Goal: Transaction & Acquisition: Purchase product/service

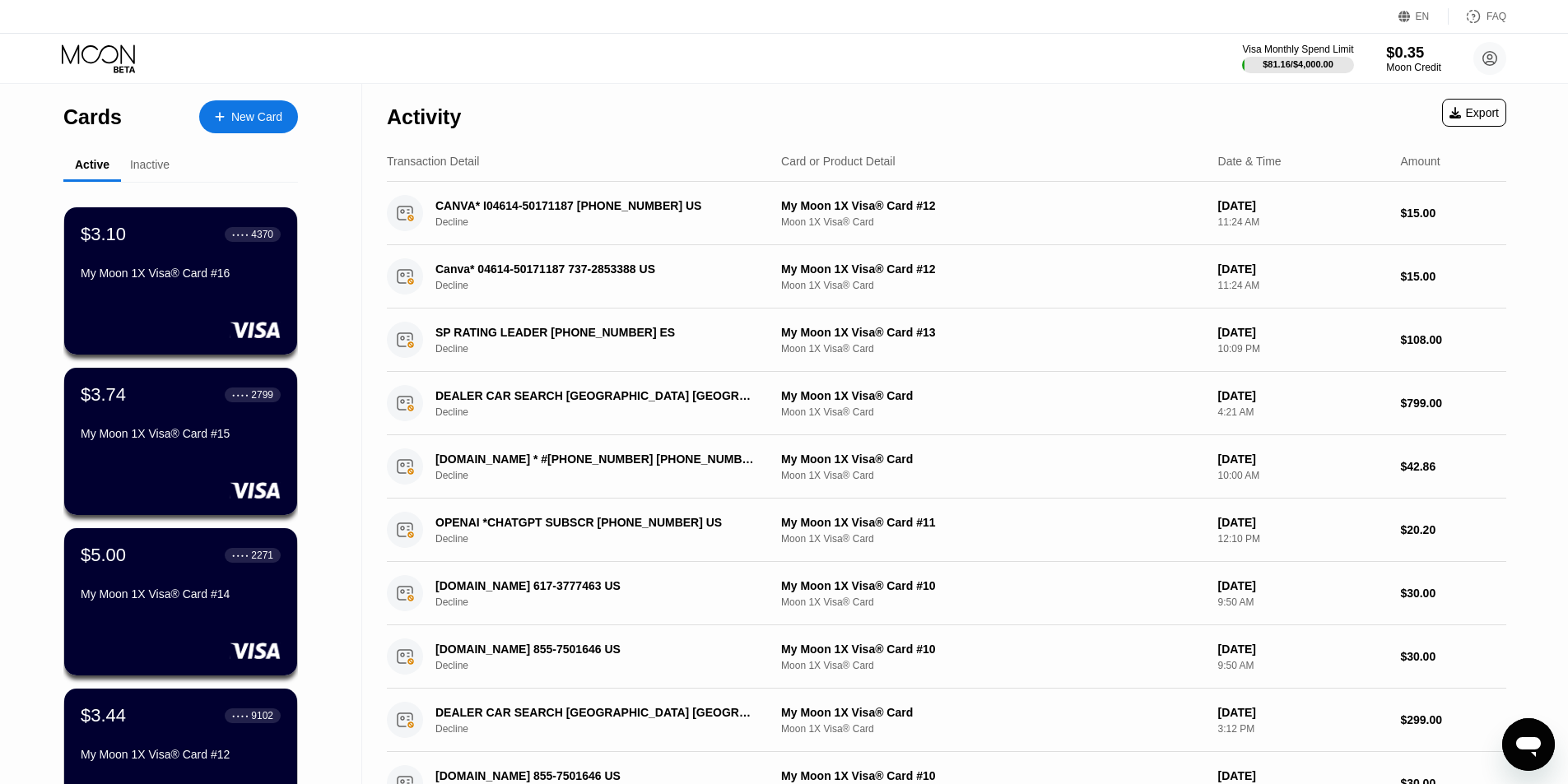
click at [1411, 60] on div "$0.35" at bounding box center [1413, 52] width 55 height 17
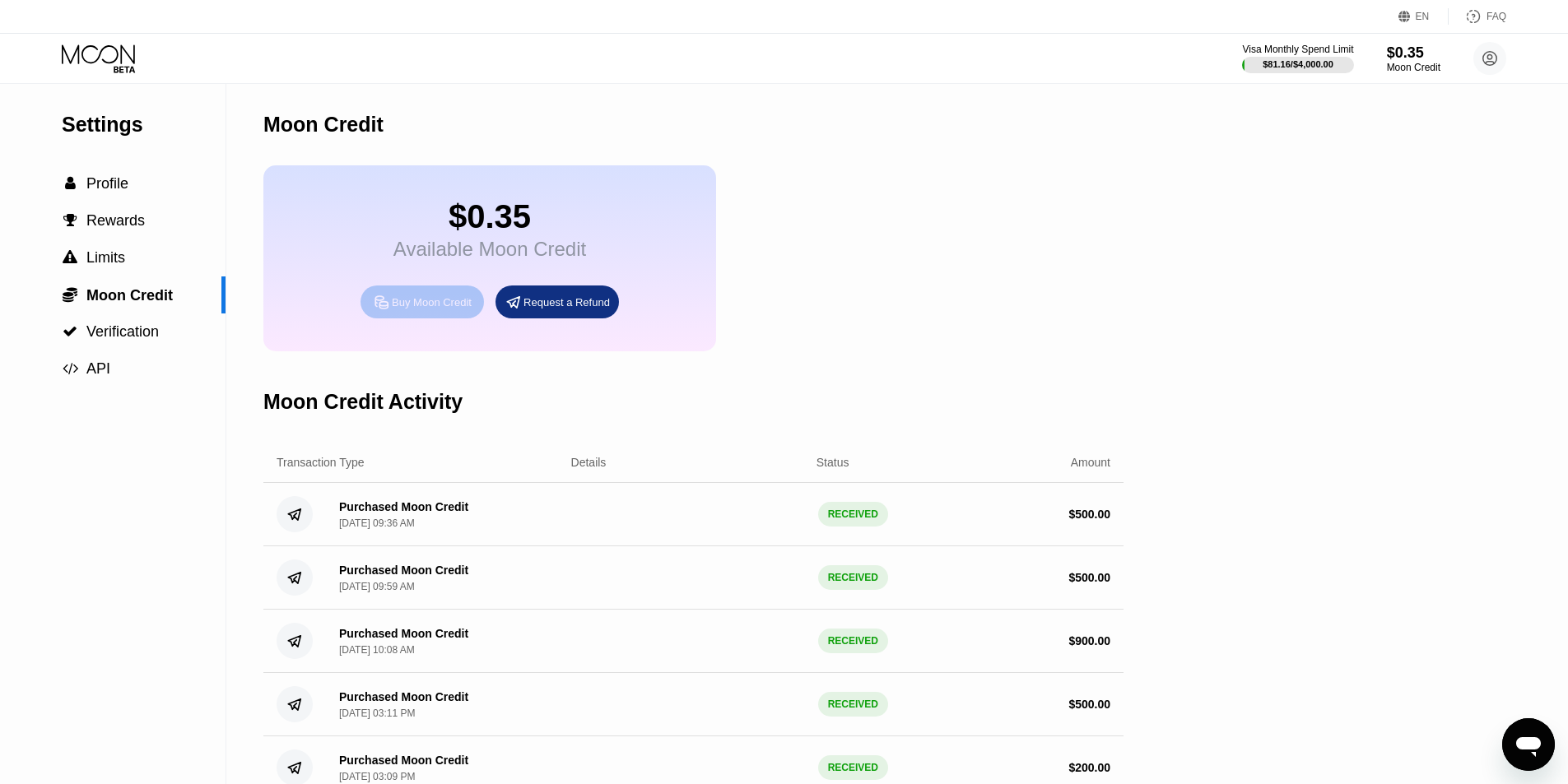
click at [422, 310] on div "Buy Moon Credit" at bounding box center [432, 302] width 80 height 14
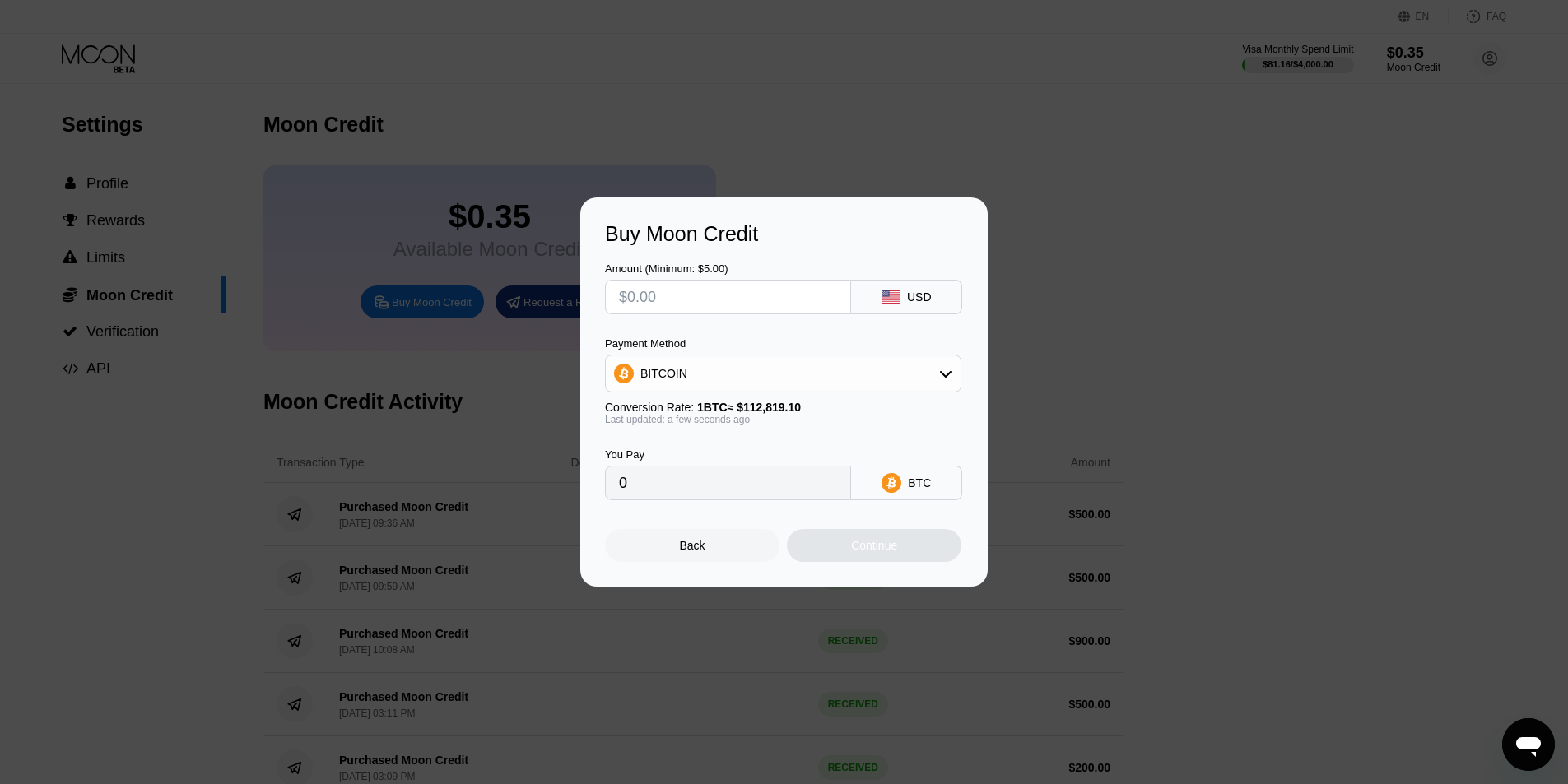
click at [953, 377] on div "BITCOIN" at bounding box center [783, 374] width 355 height 33
click at [674, 453] on span "USDT on TRON" at bounding box center [686, 455] width 83 height 14
type input "0.00"
drag, startPoint x: 668, startPoint y: 484, endPoint x: 539, endPoint y: 484, distance: 129.0
click at [539, 484] on div "Buy Moon Credit Amount (Minimum: $5.00) USD Payment Method USDT on TRON Convers…" at bounding box center [784, 392] width 1568 height 389
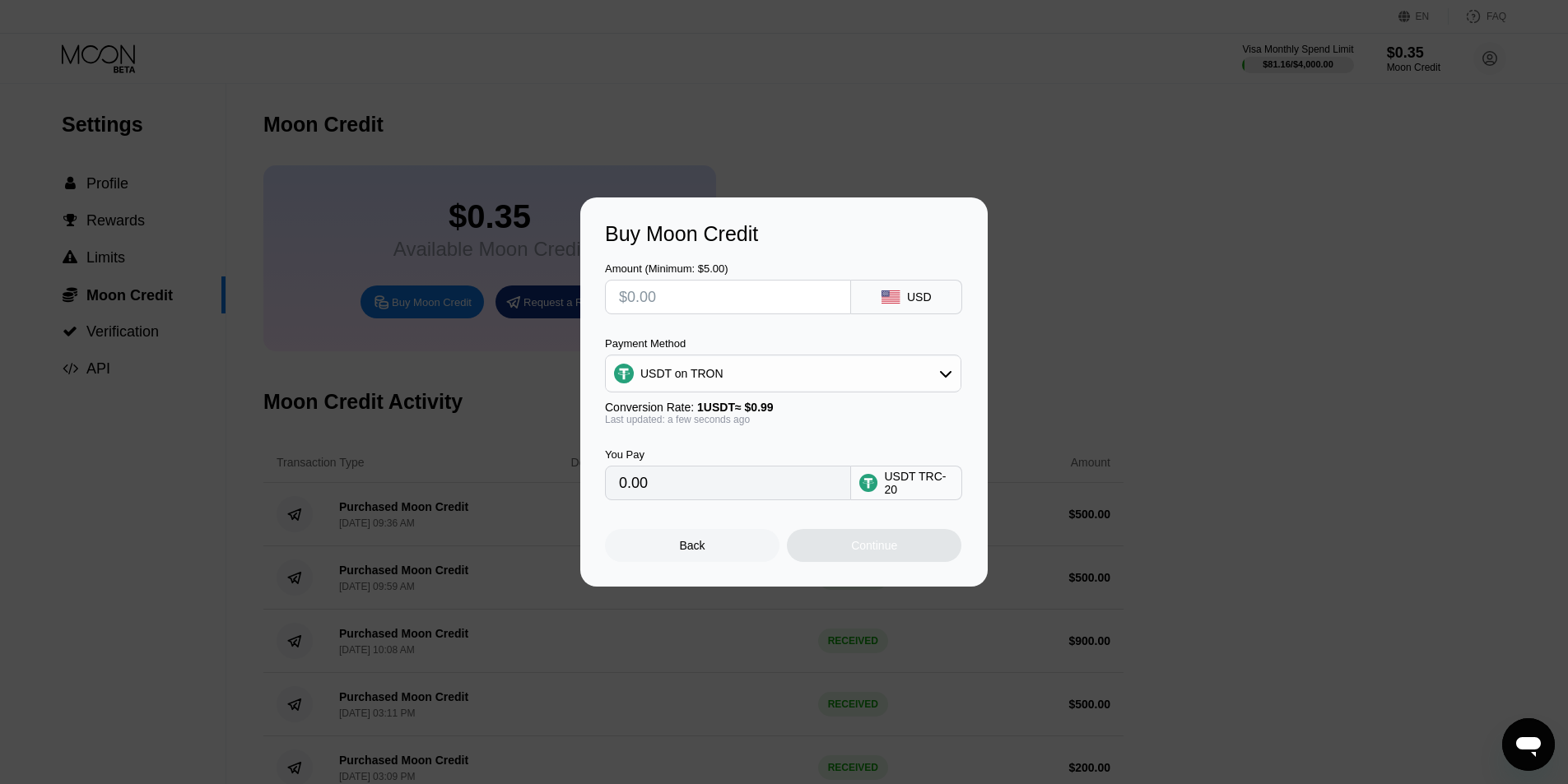
click at [658, 295] on input "text" at bounding box center [728, 297] width 218 height 33
type input "$5"
type input "5.05"
type input "$50"
type input "50.51"
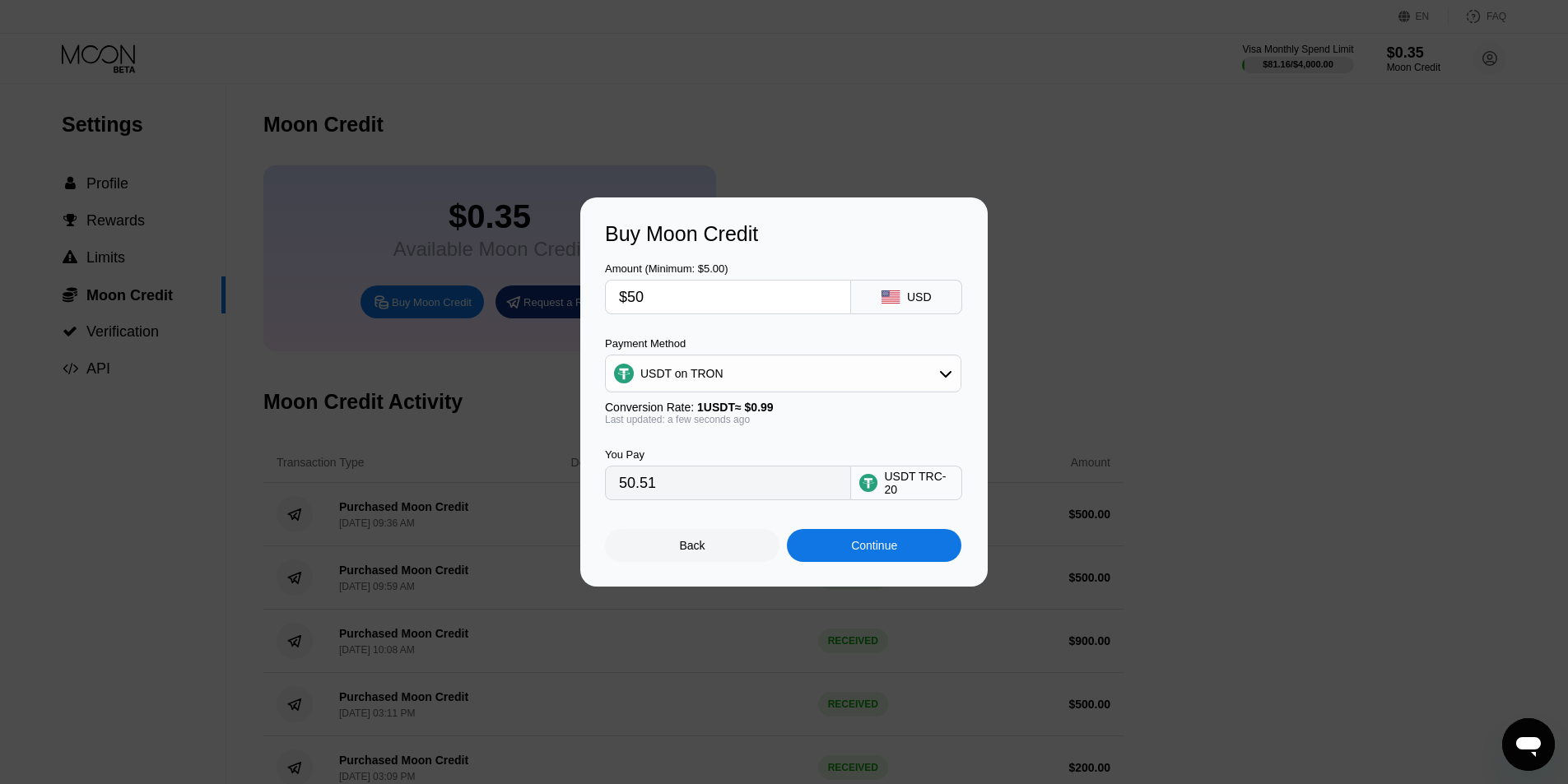
type input "$500"
type input "505.05"
drag, startPoint x: 658, startPoint y: 296, endPoint x: 624, endPoint y: 297, distance: 34.0
click at [624, 297] on input "$500" at bounding box center [728, 297] width 218 height 33
type input "$4"
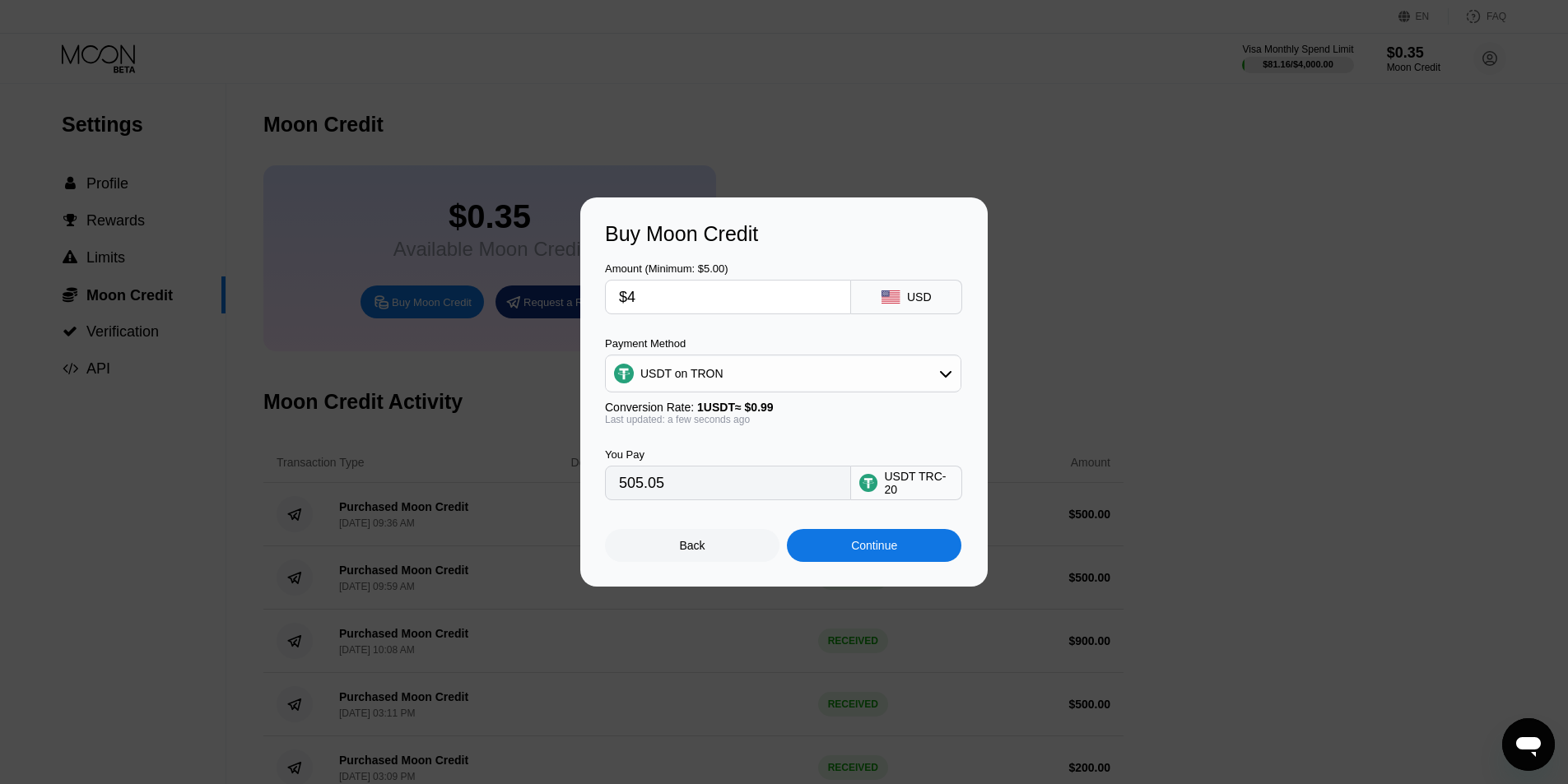
type input "4.04"
type input "$49"
type input "49.49"
type input "$495"
type input "500.00"
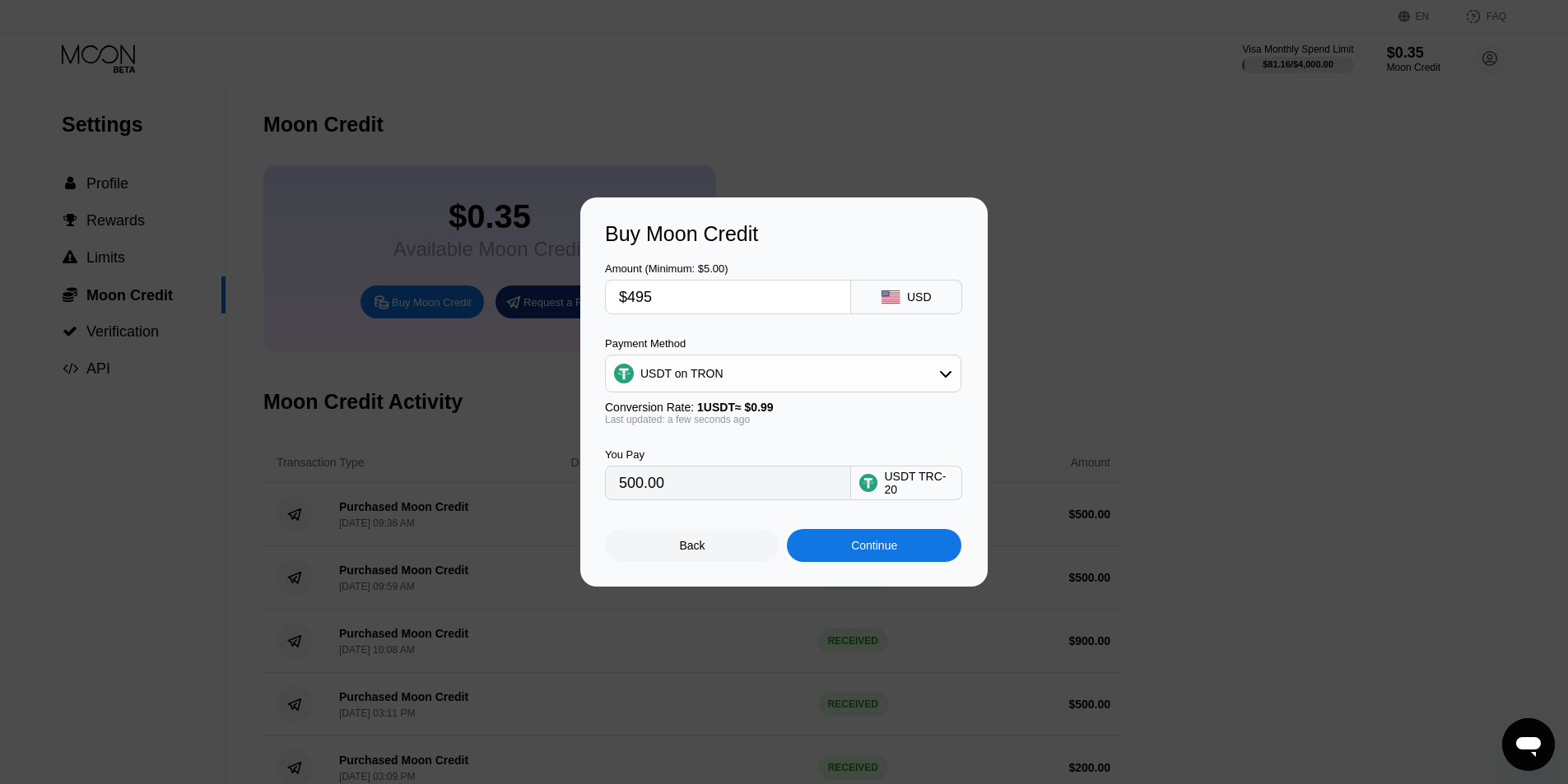
type input "$495"
click at [846, 550] on div "Continue" at bounding box center [874, 545] width 175 height 33
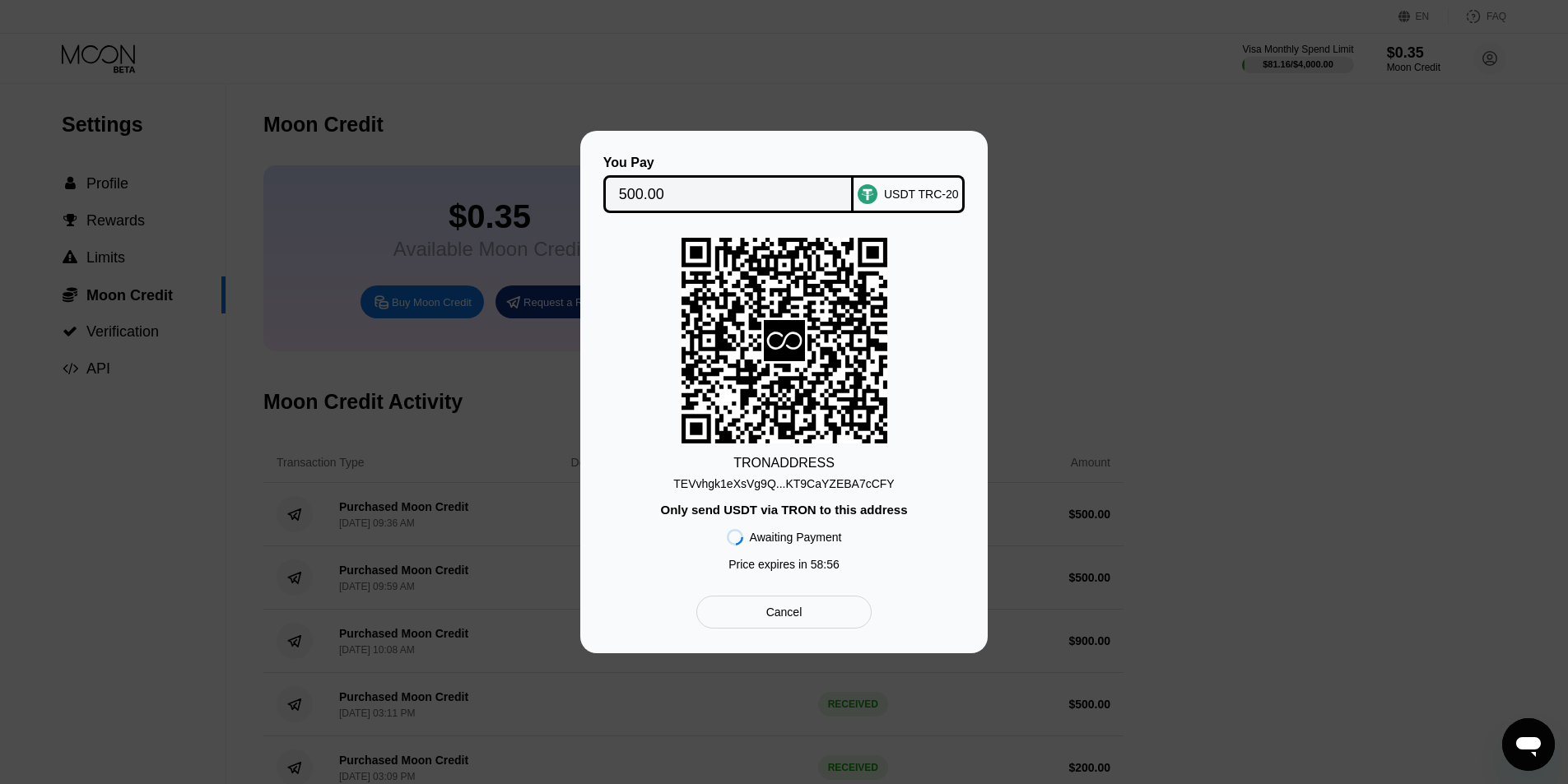
click at [850, 484] on div "TEVvhgk1eXsVg9Q...KT9CaYZEBA7cCFY" at bounding box center [783, 484] width 220 height 14
click at [1267, 170] on div "You Pay 500.00 USDT TRC-20 TRON ADDRESS TEVvhgk1eXsVg9Q...KT9CaYZEBA7cCFY Only …" at bounding box center [784, 392] width 1568 height 523
click at [1258, 312] on div "You Pay 500.00 USDT TRC-20 TRON ADDRESS TEVvhgk1eXsVg9Q...KT9CaYZEBA7cCFY Only …" at bounding box center [784, 392] width 1568 height 523
click at [1238, 245] on div "You Pay 500.00 USDT TRC-20 TRON ADDRESS TEVvhgk1eXsVg9Q...KT9CaYZEBA7cCFY Only …" at bounding box center [784, 392] width 1568 height 523
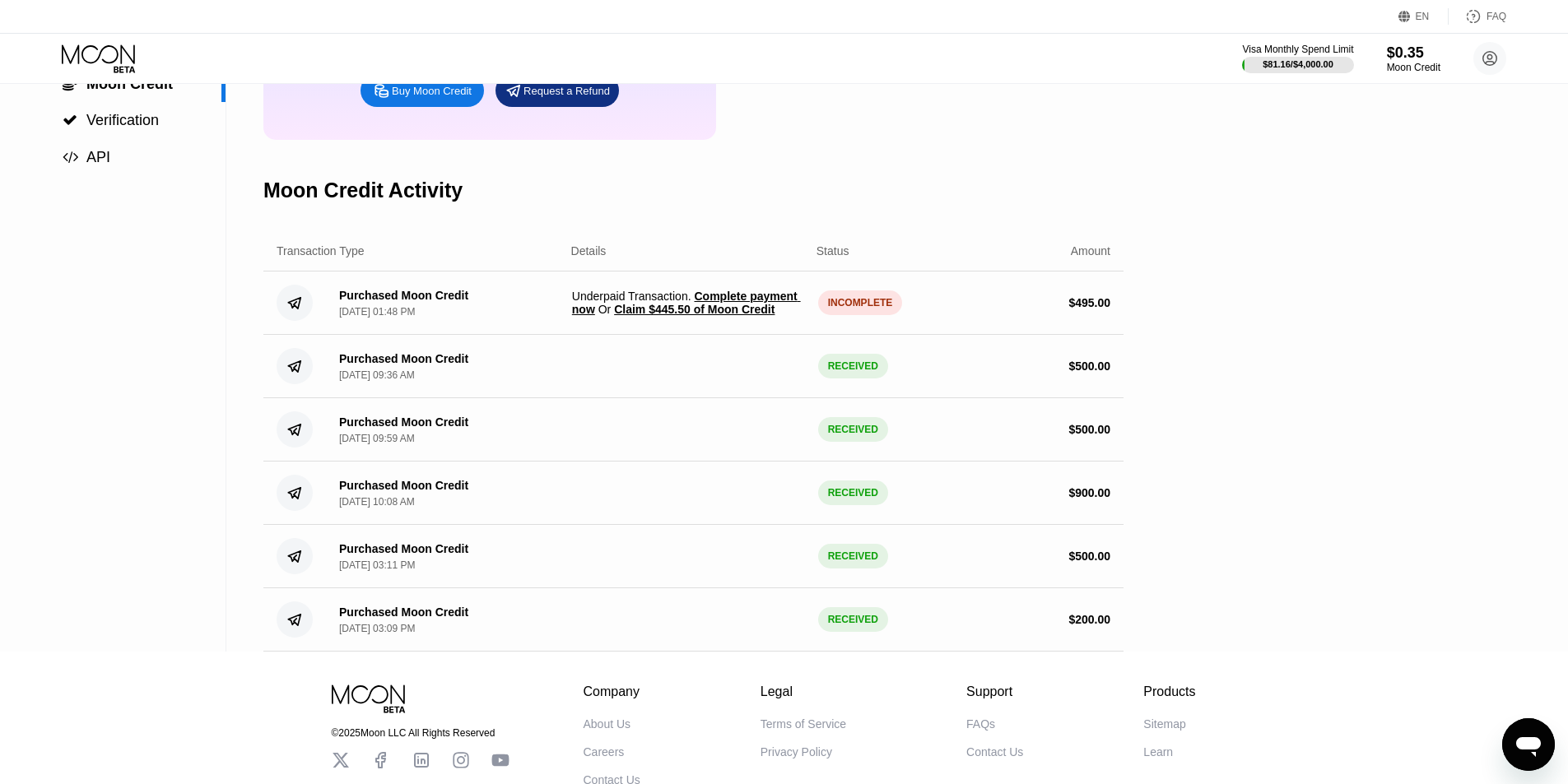
scroll to position [246, 0]
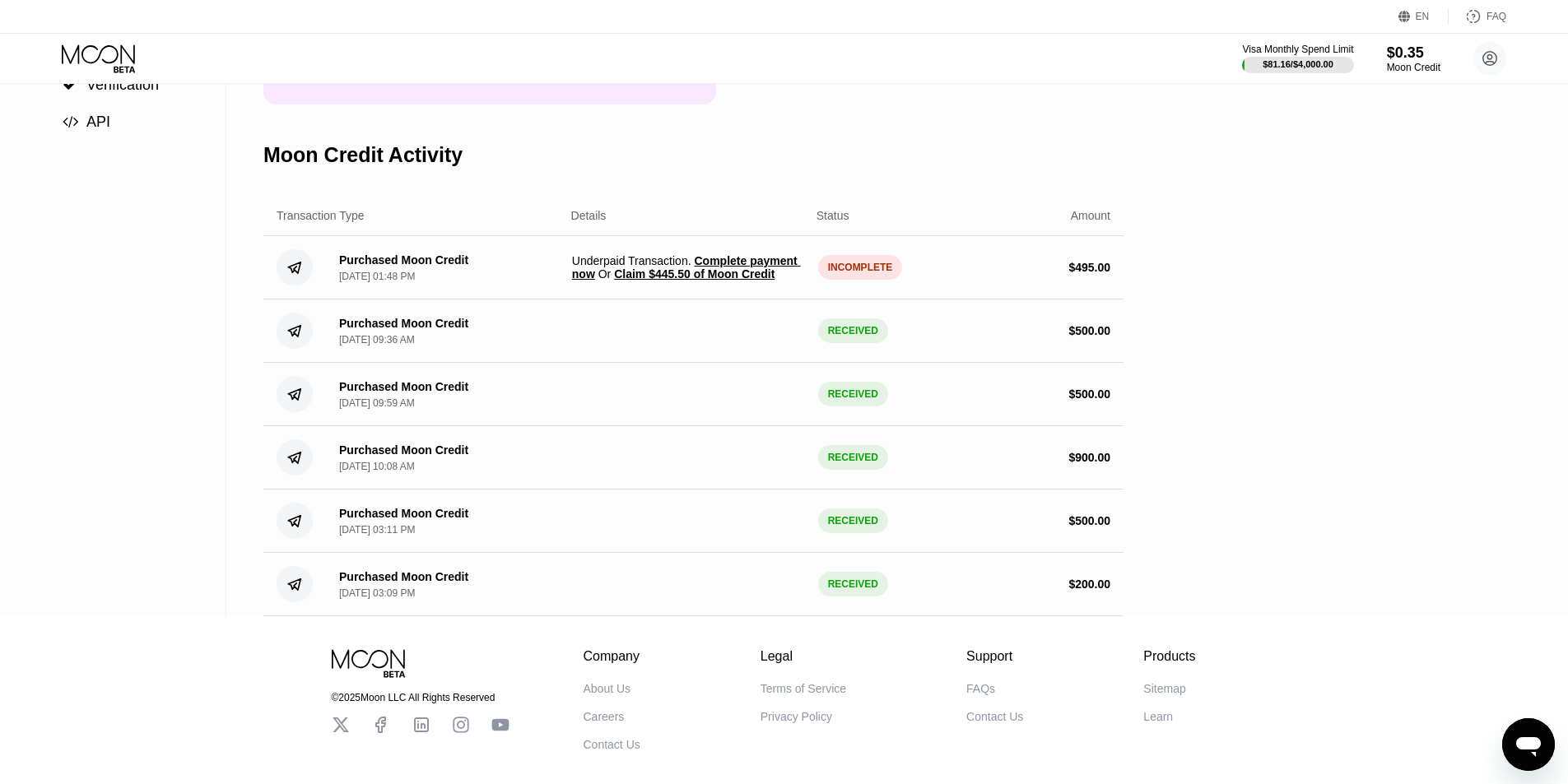
click at [724, 280] on span "Claim $445.50 of Moon Credit" at bounding box center [694, 275] width 160 height 14
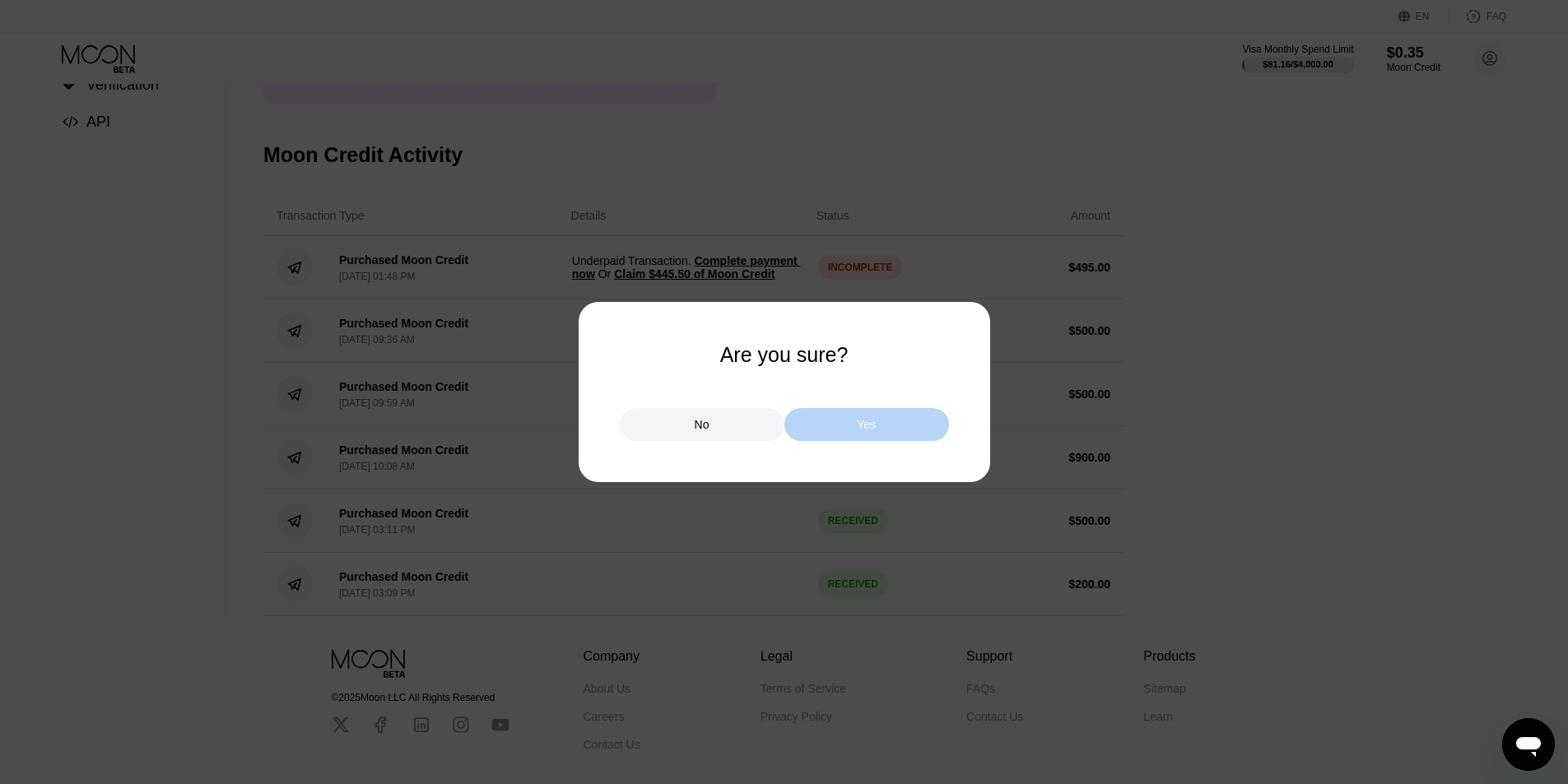
click at [844, 424] on div "Yes" at bounding box center [866, 425] width 165 height 33
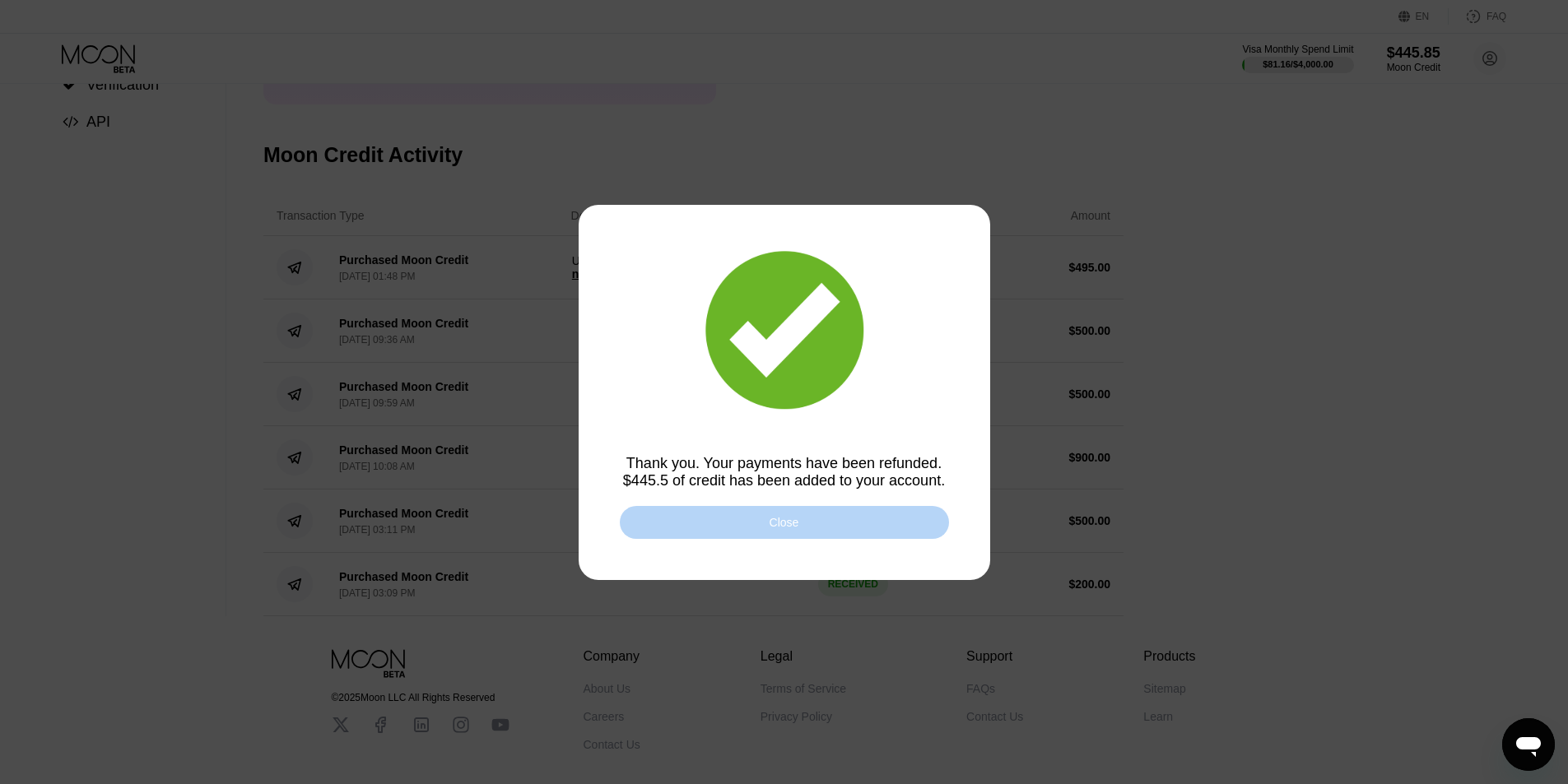
click at [788, 518] on div "Close" at bounding box center [784, 523] width 30 height 14
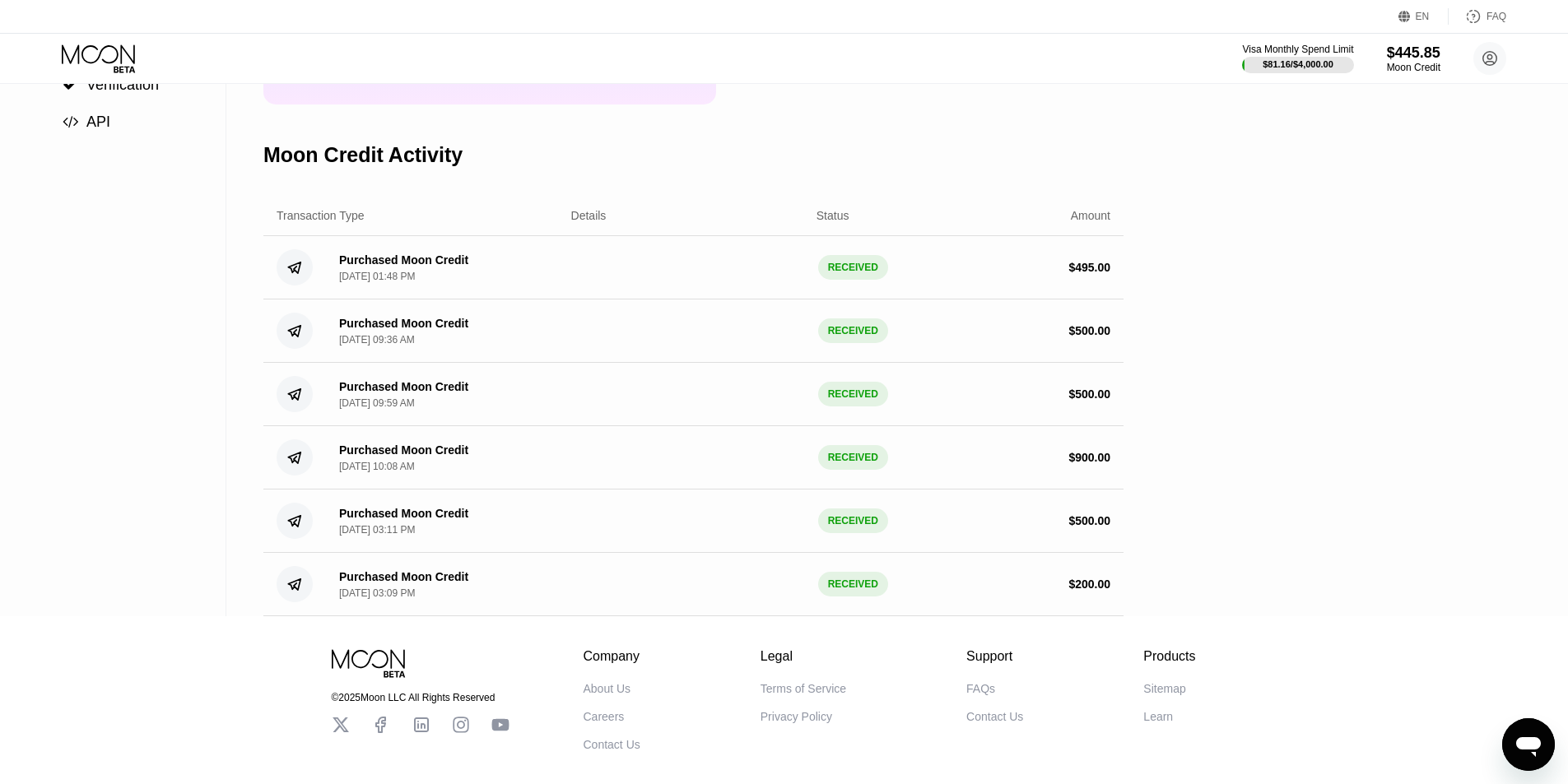
click at [99, 62] on icon at bounding box center [100, 59] width 77 height 29
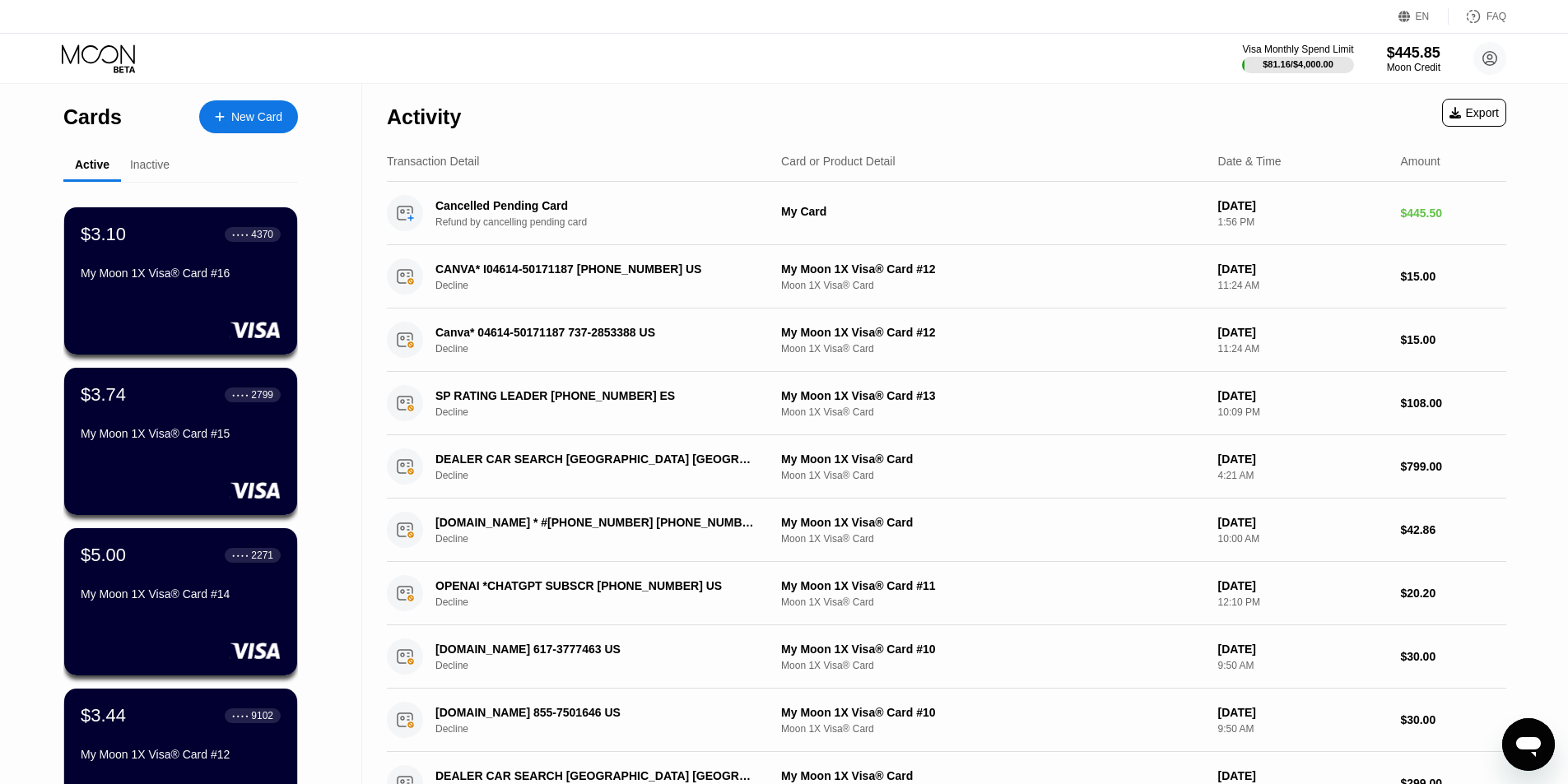
click at [251, 111] on div "New Card" at bounding box center [256, 117] width 51 height 14
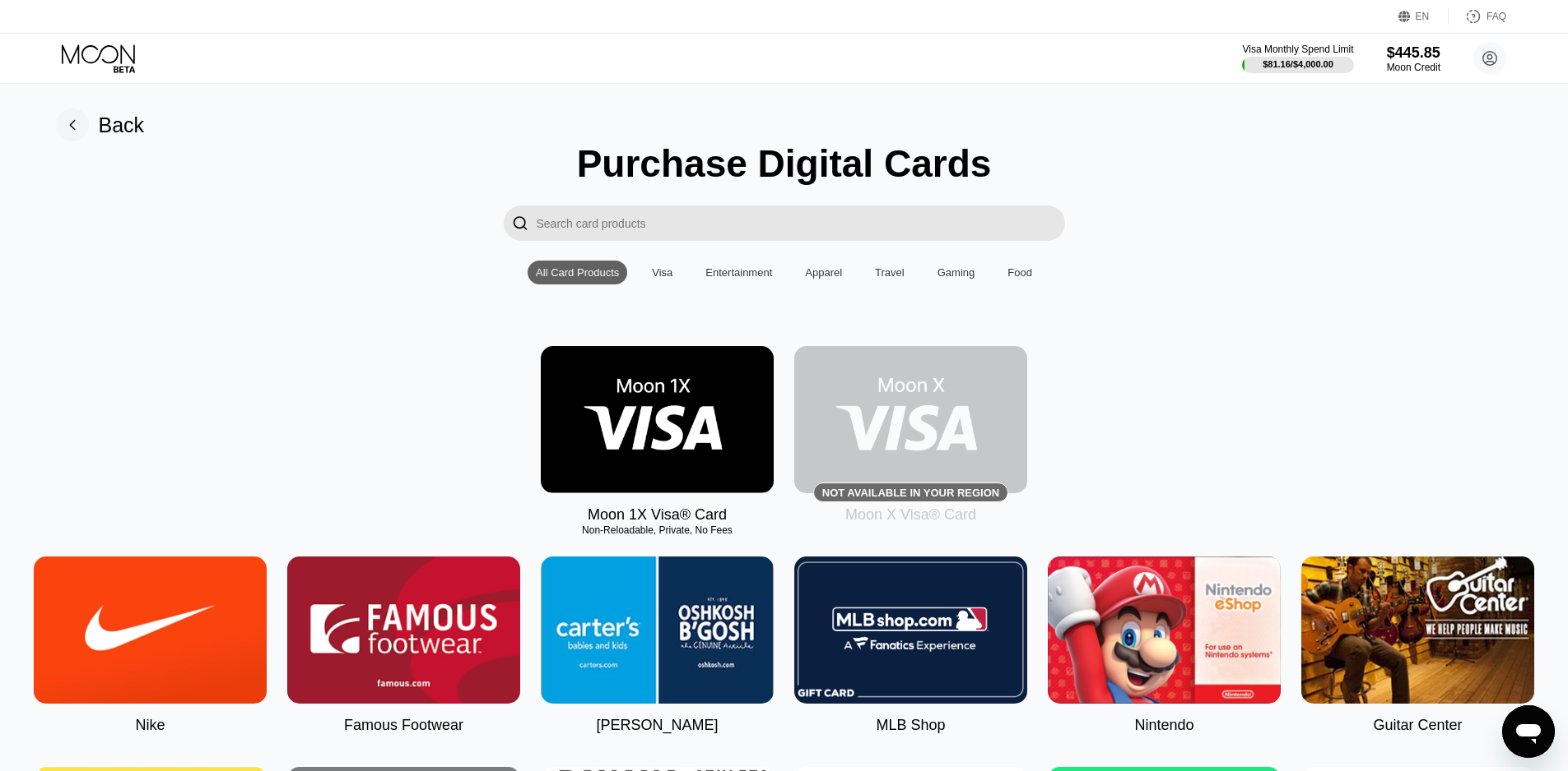
click at [683, 441] on img at bounding box center [657, 420] width 233 height 147
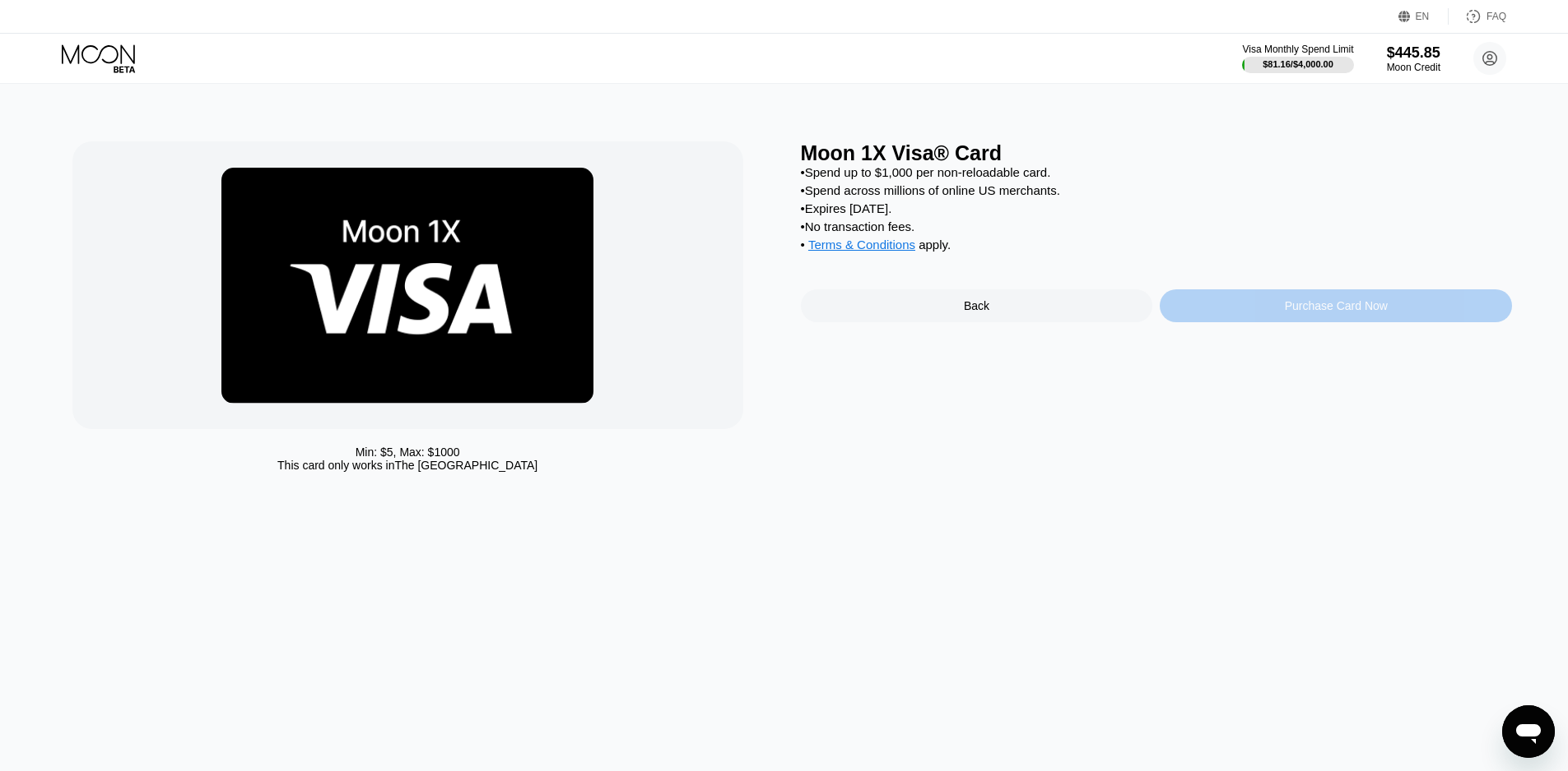
click at [1242, 317] on div "Purchase Card Now" at bounding box center [1335, 306] width 352 height 33
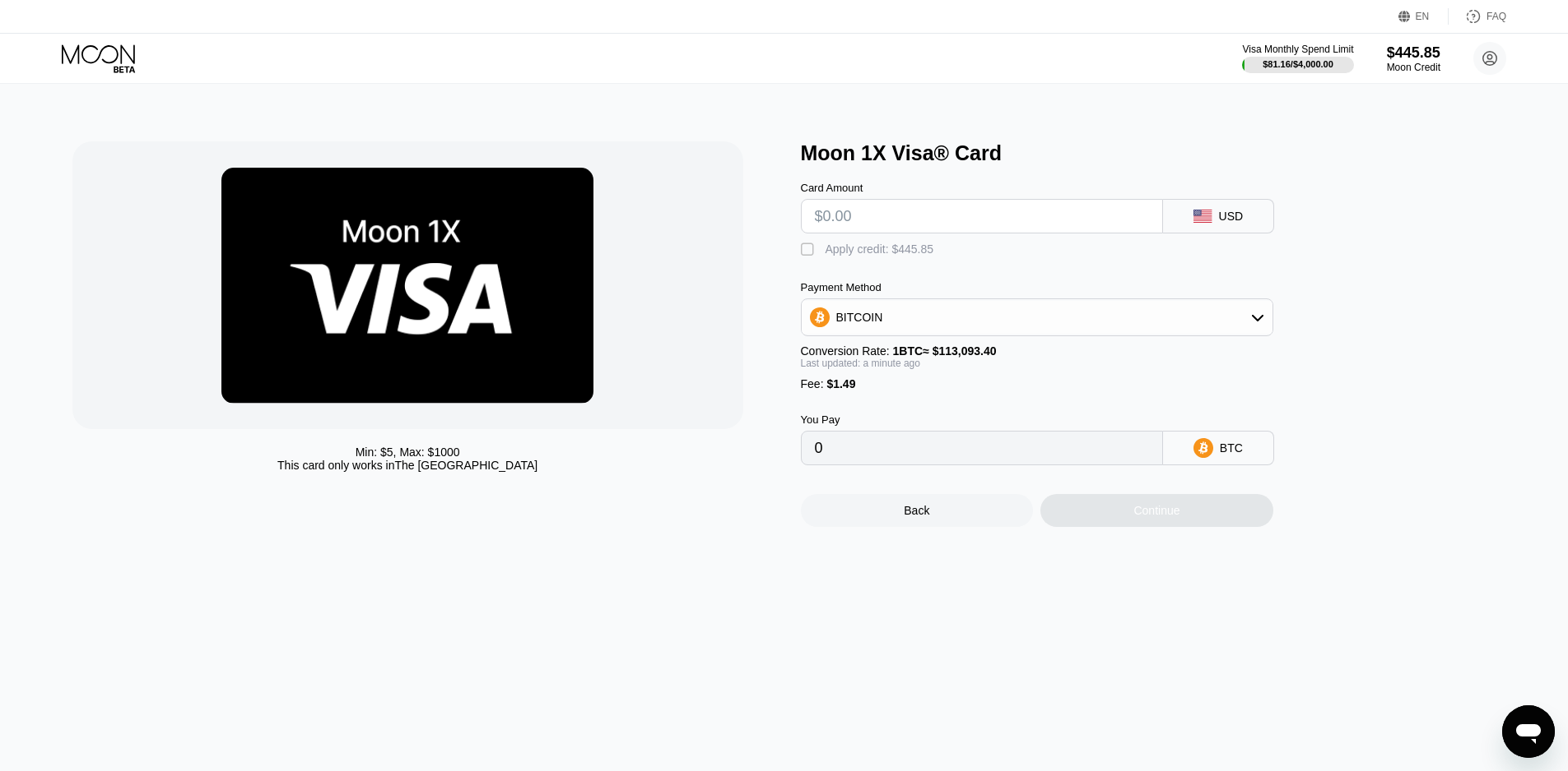
click at [809, 258] on div "" at bounding box center [808, 249] width 16 height 16
click at [841, 221] on input "text" at bounding box center [982, 216] width 334 height 33
type input "$25"
click at [1102, 528] on div "Continue" at bounding box center [1157, 511] width 233 height 33
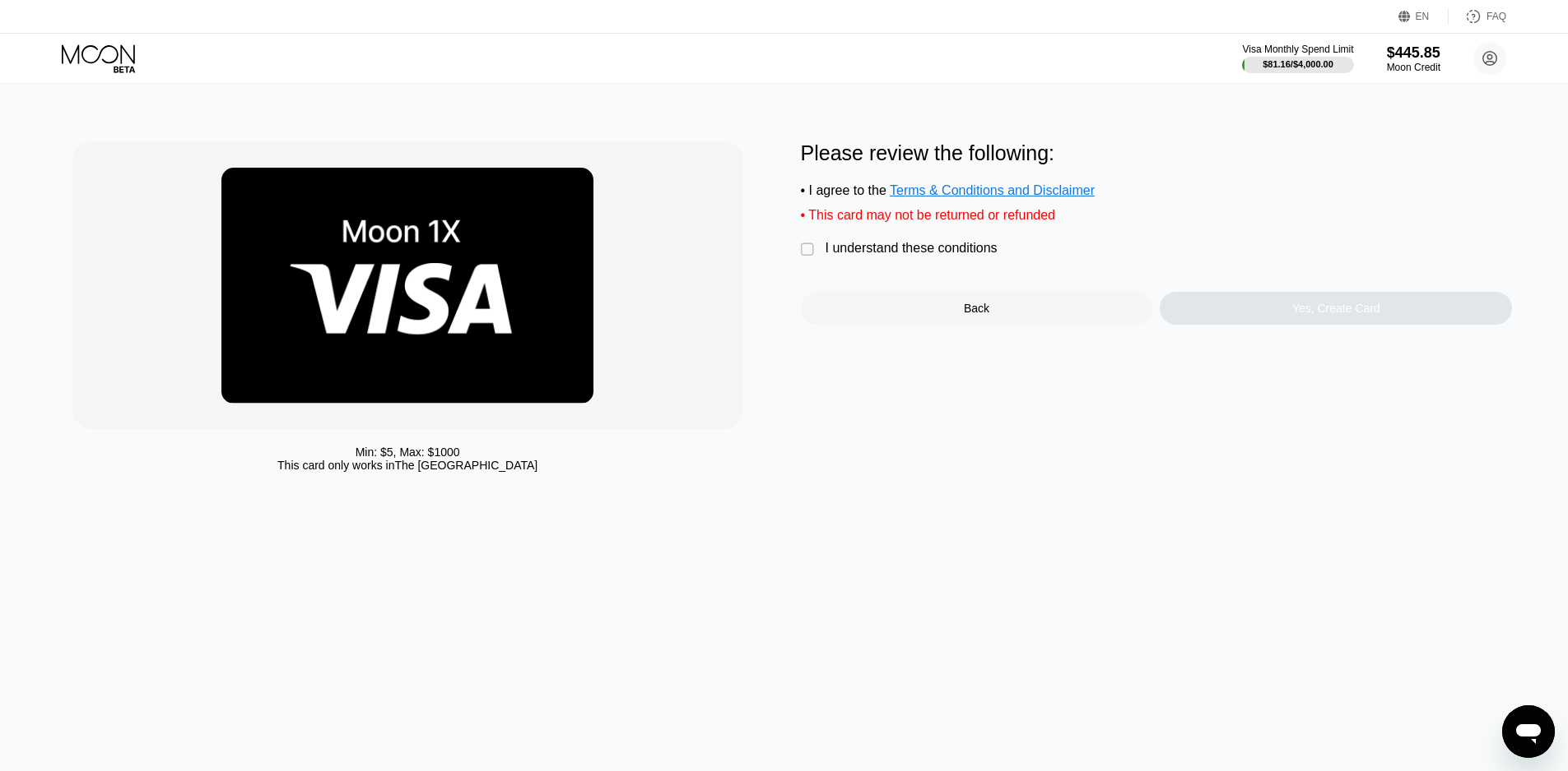
click at [798, 257] on div "Min: $ 5 , Max: $ 1000 This card only works in The United States Please review …" at bounding box center [784, 310] width 1423 height 338
click at [809, 258] on div "" at bounding box center [808, 249] width 16 height 16
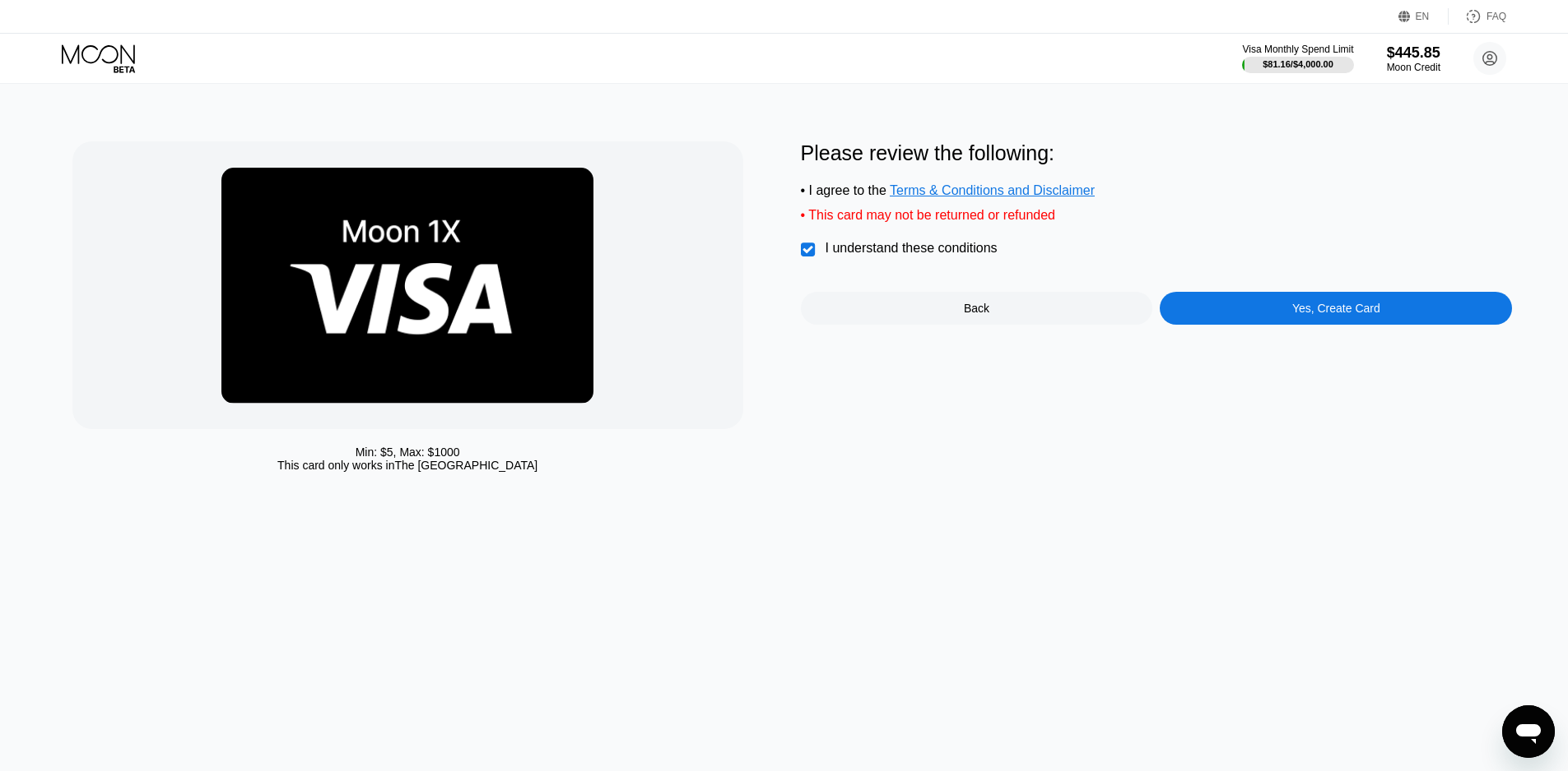
click at [1291, 325] on div "Yes, Create Card" at bounding box center [1335, 308] width 352 height 33
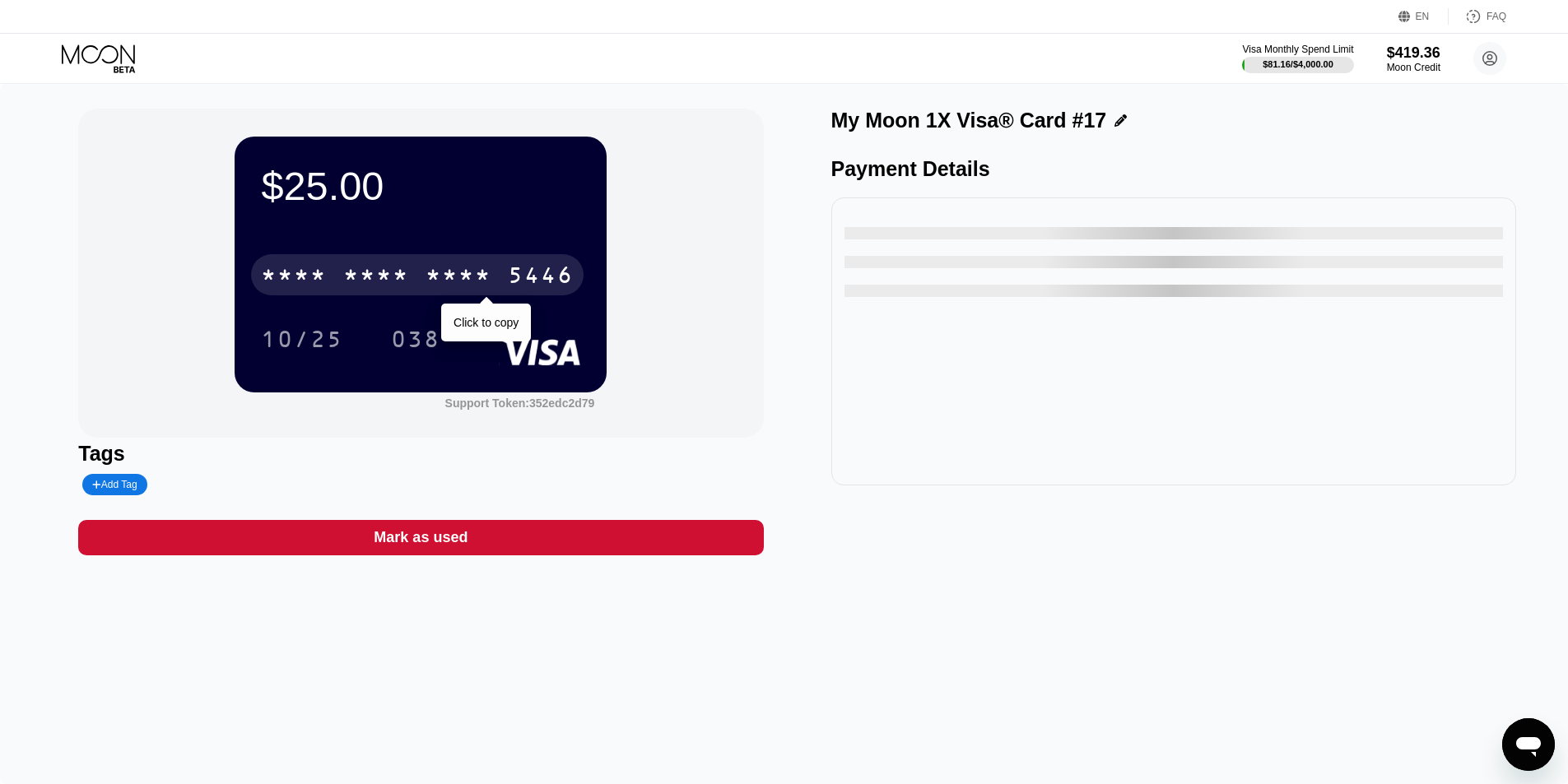
click at [458, 271] on div "* * * *" at bounding box center [458, 277] width 66 height 26
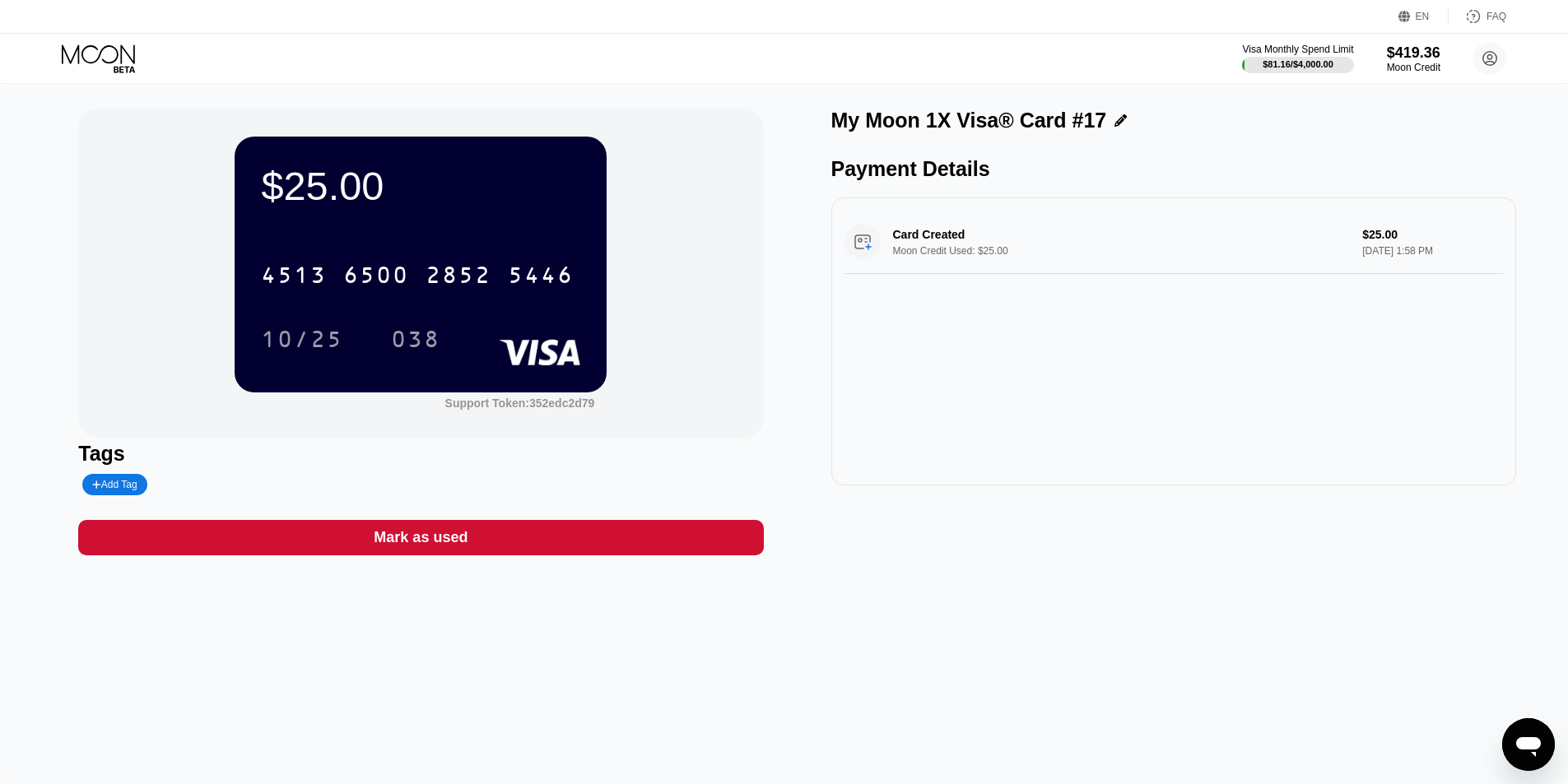
click at [1272, 439] on div "Card Created Moon Credit Used: $25.00 $25.00 Aug 20, 2025 1:58 PM" at bounding box center [1174, 342] width 685 height 288
click at [106, 55] on icon at bounding box center [100, 59] width 77 height 29
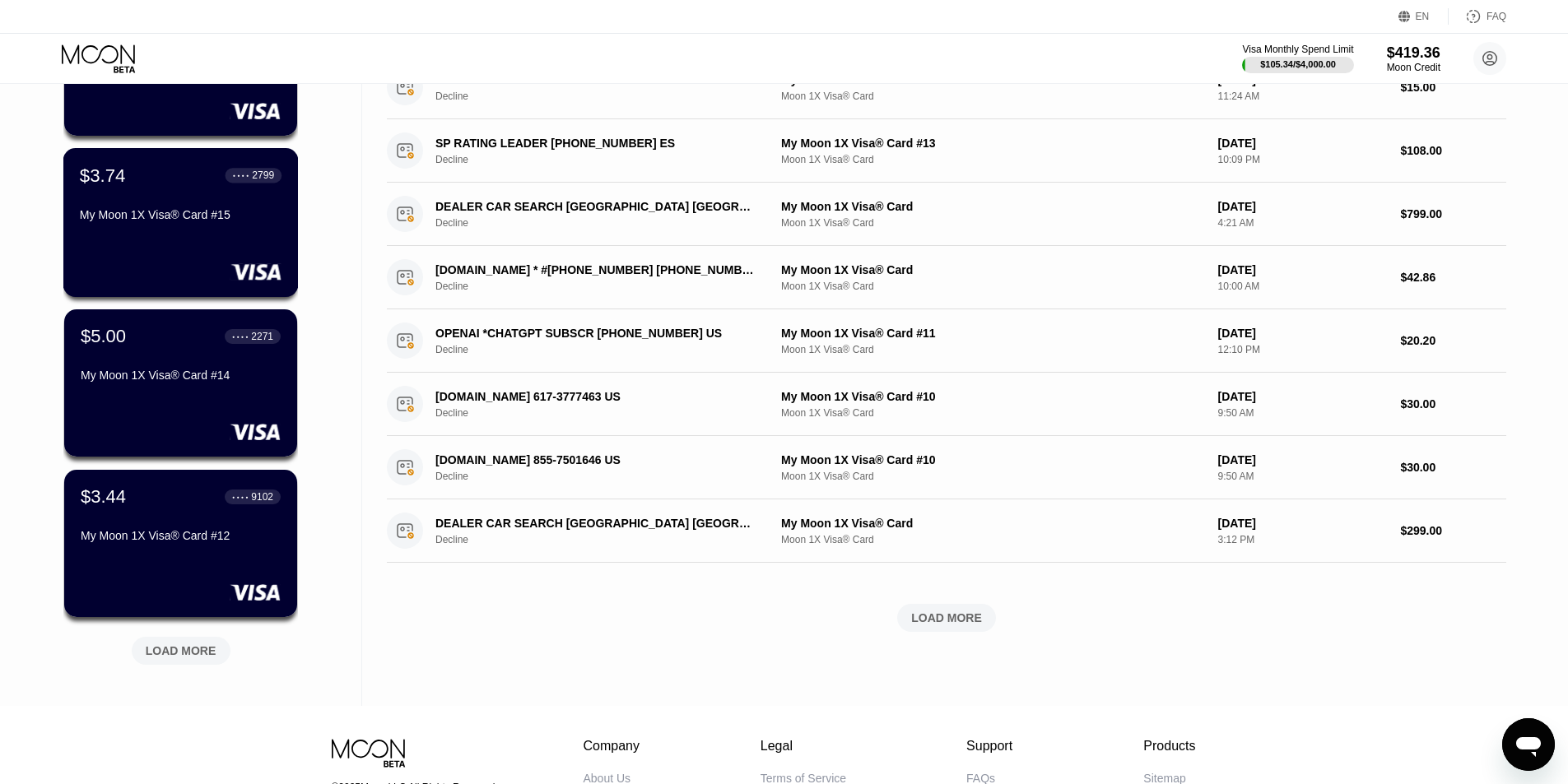
scroll to position [494, 0]
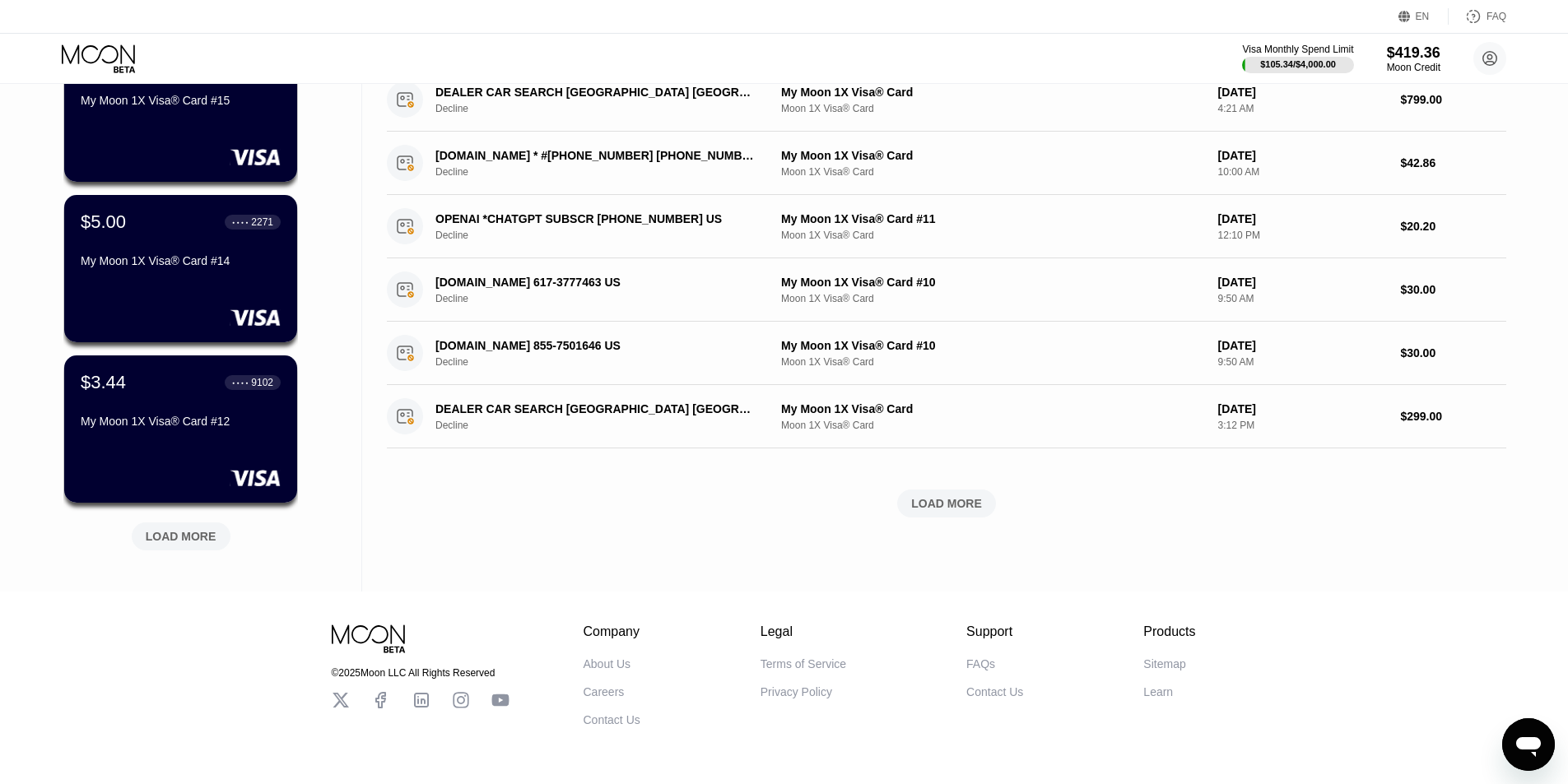
click at [176, 531] on div "LOAD MORE" at bounding box center [180, 536] width 71 height 15
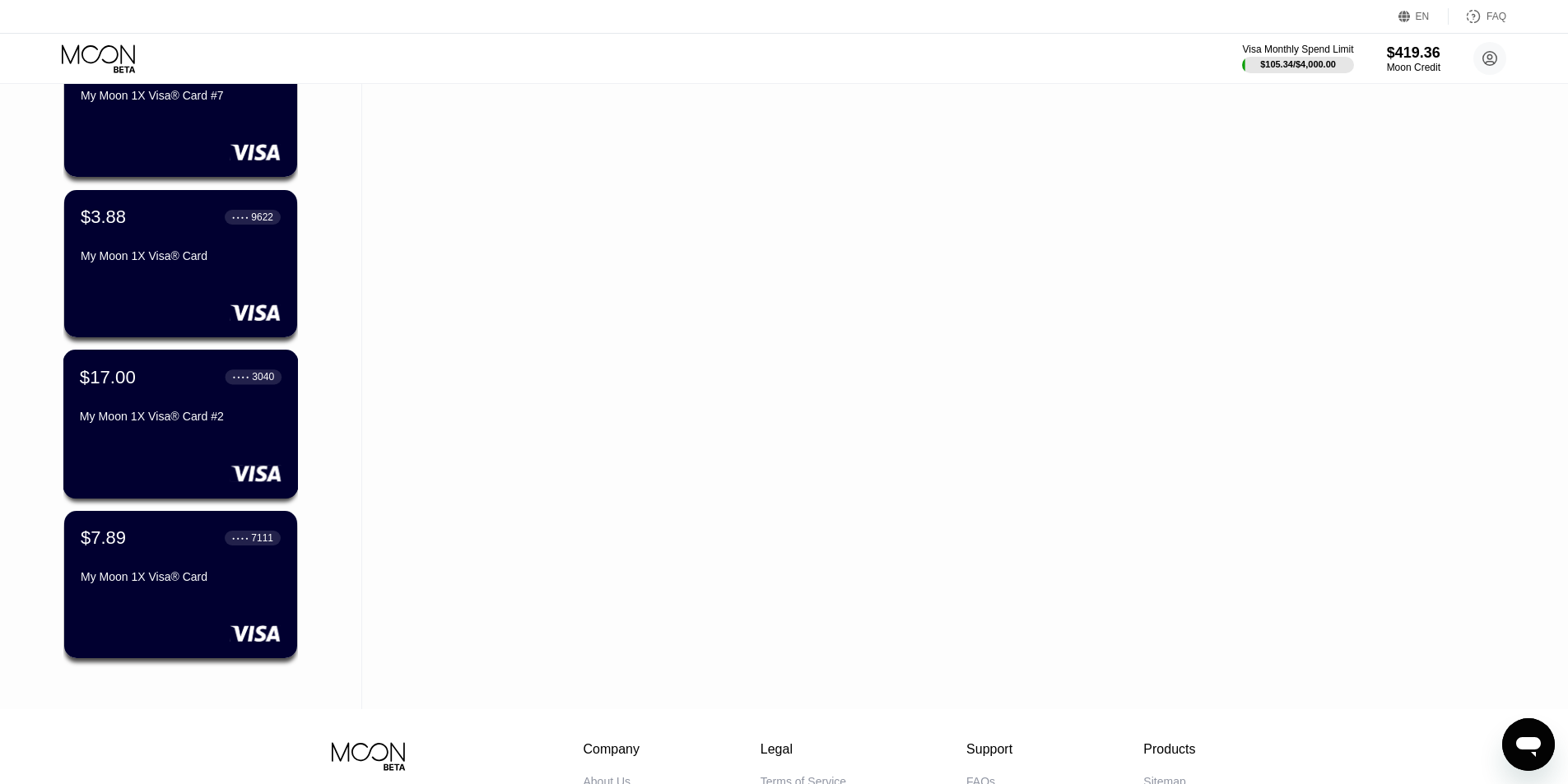
scroll to position [1152, 0]
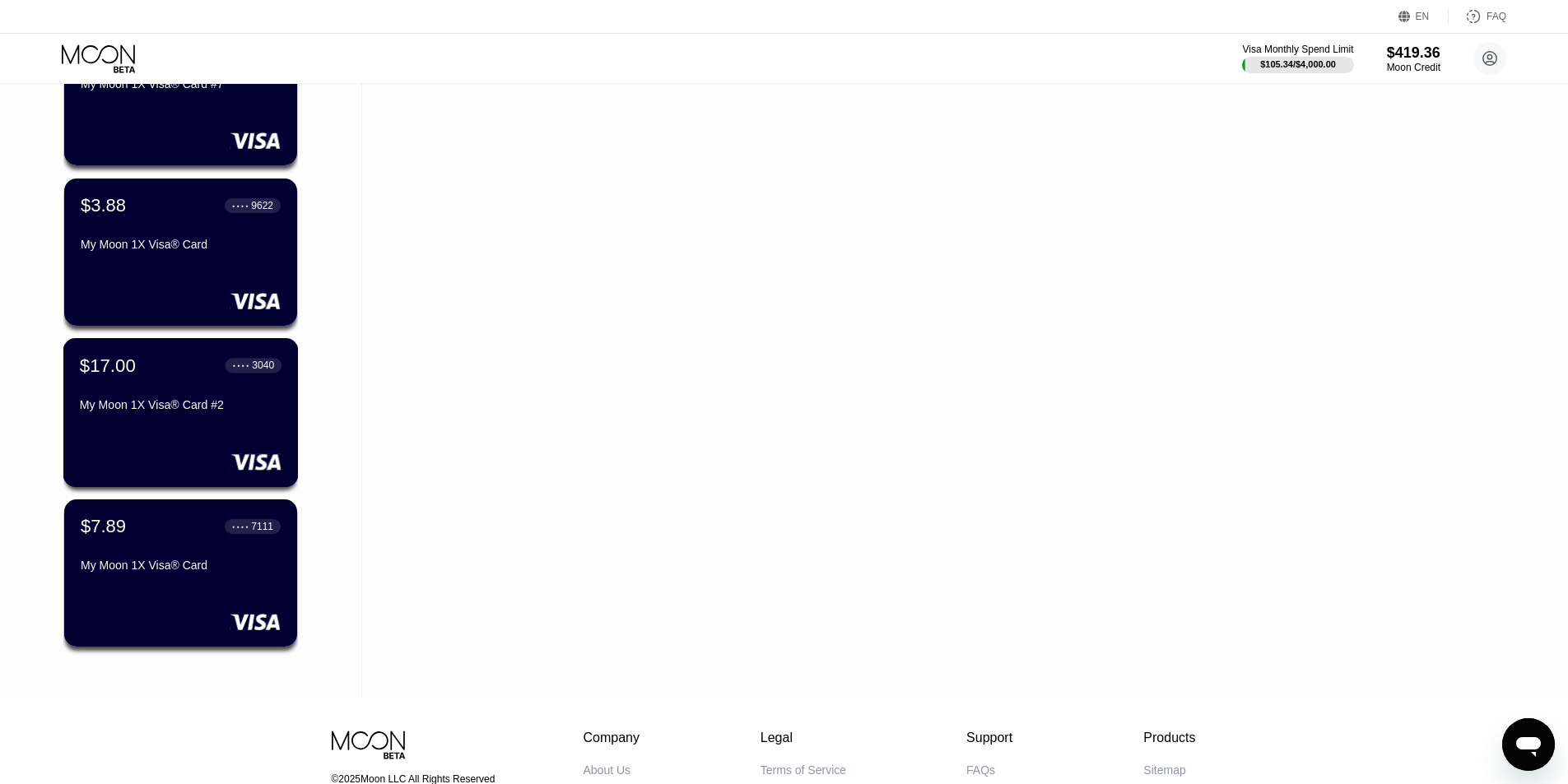
click at [188, 431] on div "$17.00 ● ● ● ● 3040 My Moon 1X Visa® Card #2" at bounding box center [180, 412] width 236 height 148
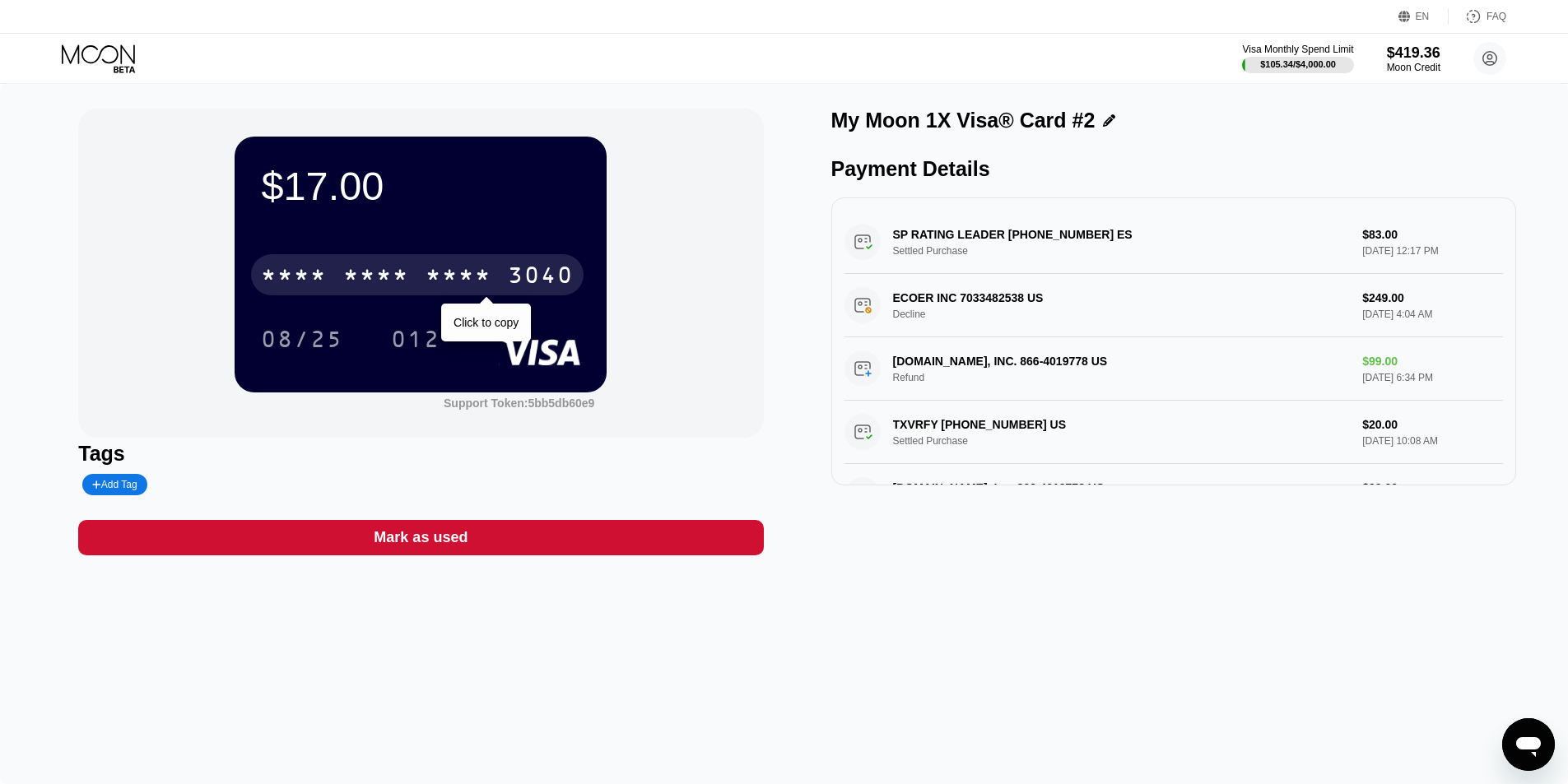
click at [360, 287] on div "* * * *" at bounding box center [376, 277] width 66 height 26
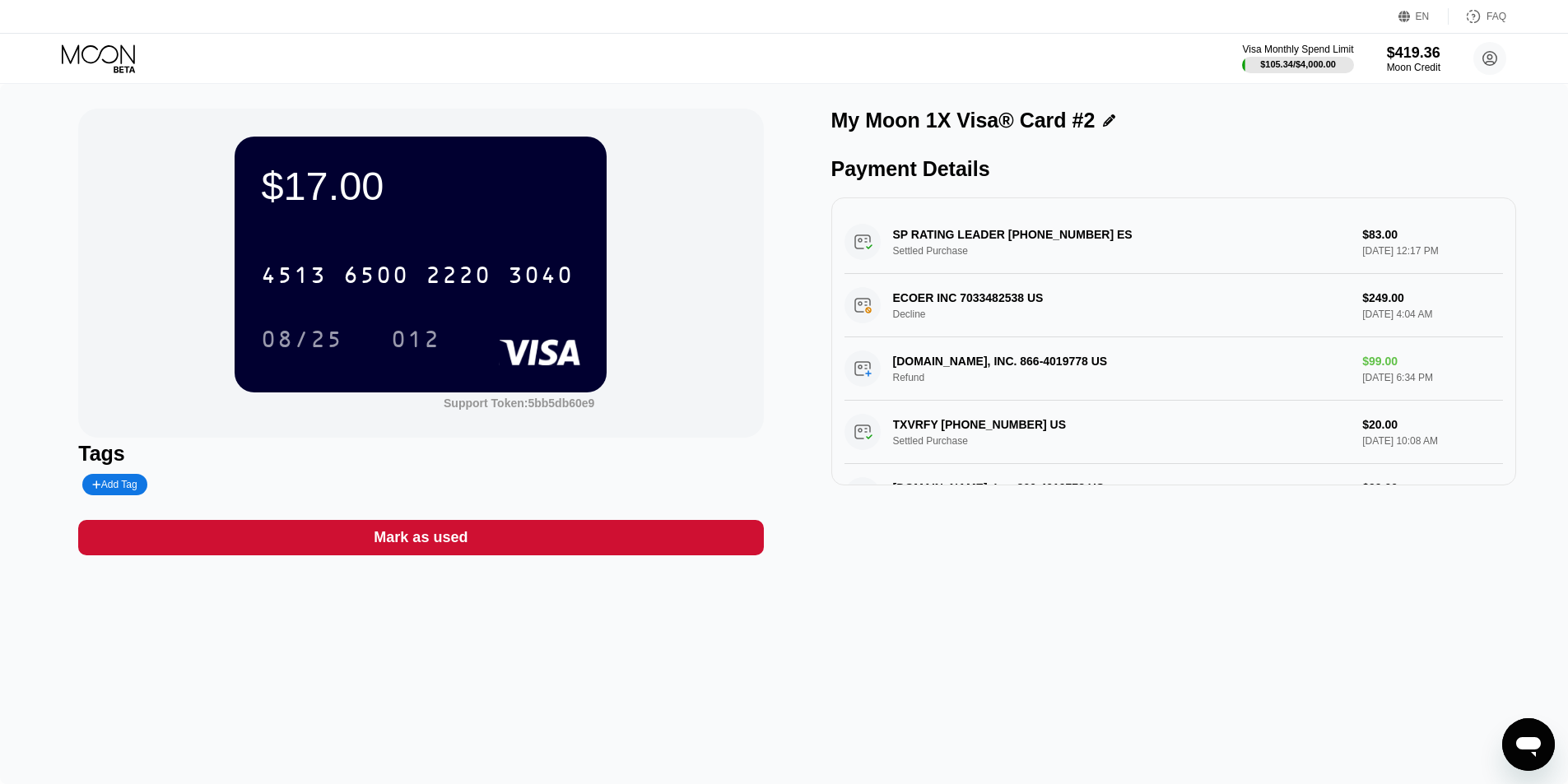
click at [90, 62] on icon at bounding box center [98, 54] width 73 height 19
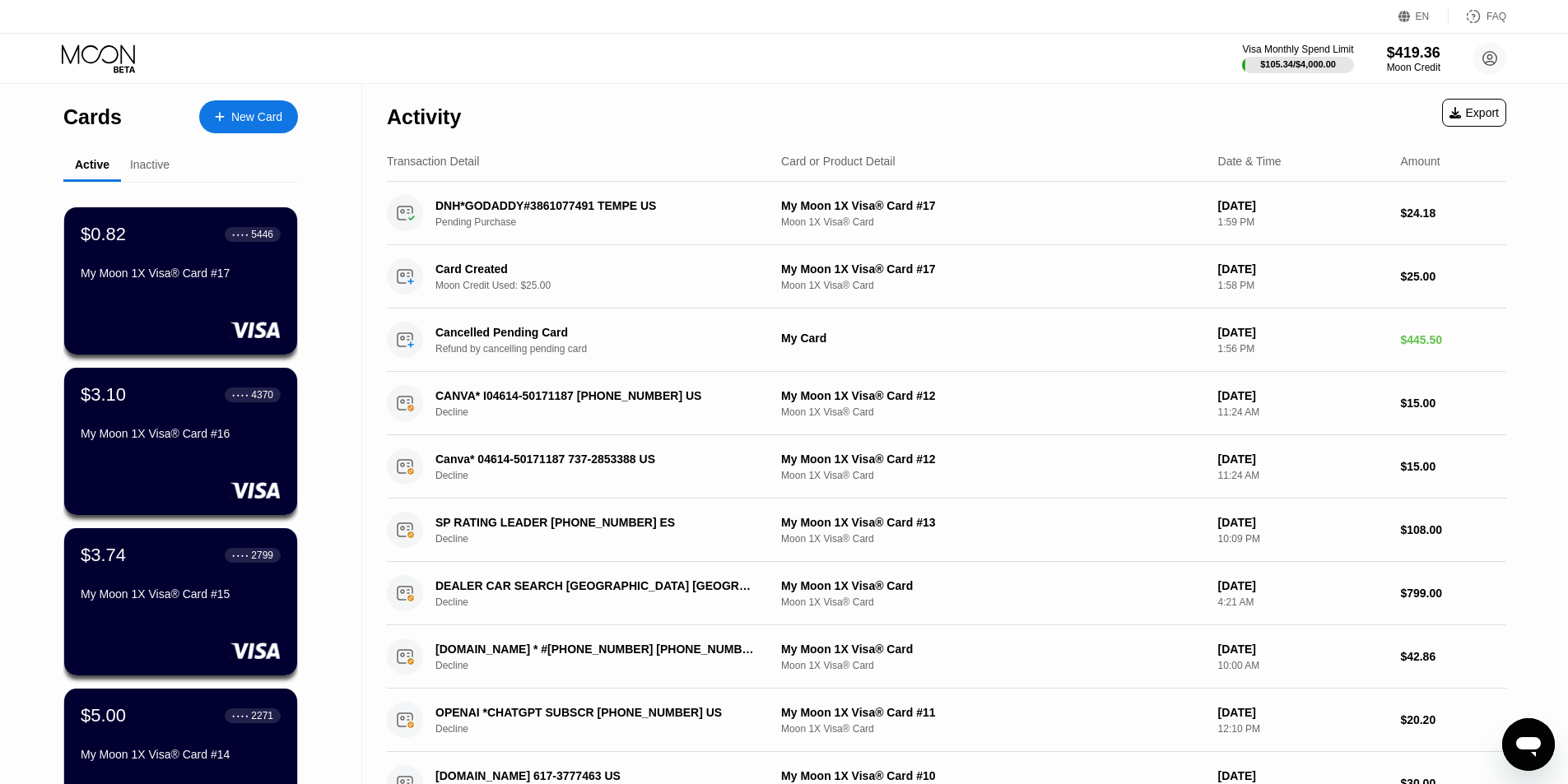
click at [224, 117] on icon at bounding box center [219, 116] width 10 height 12
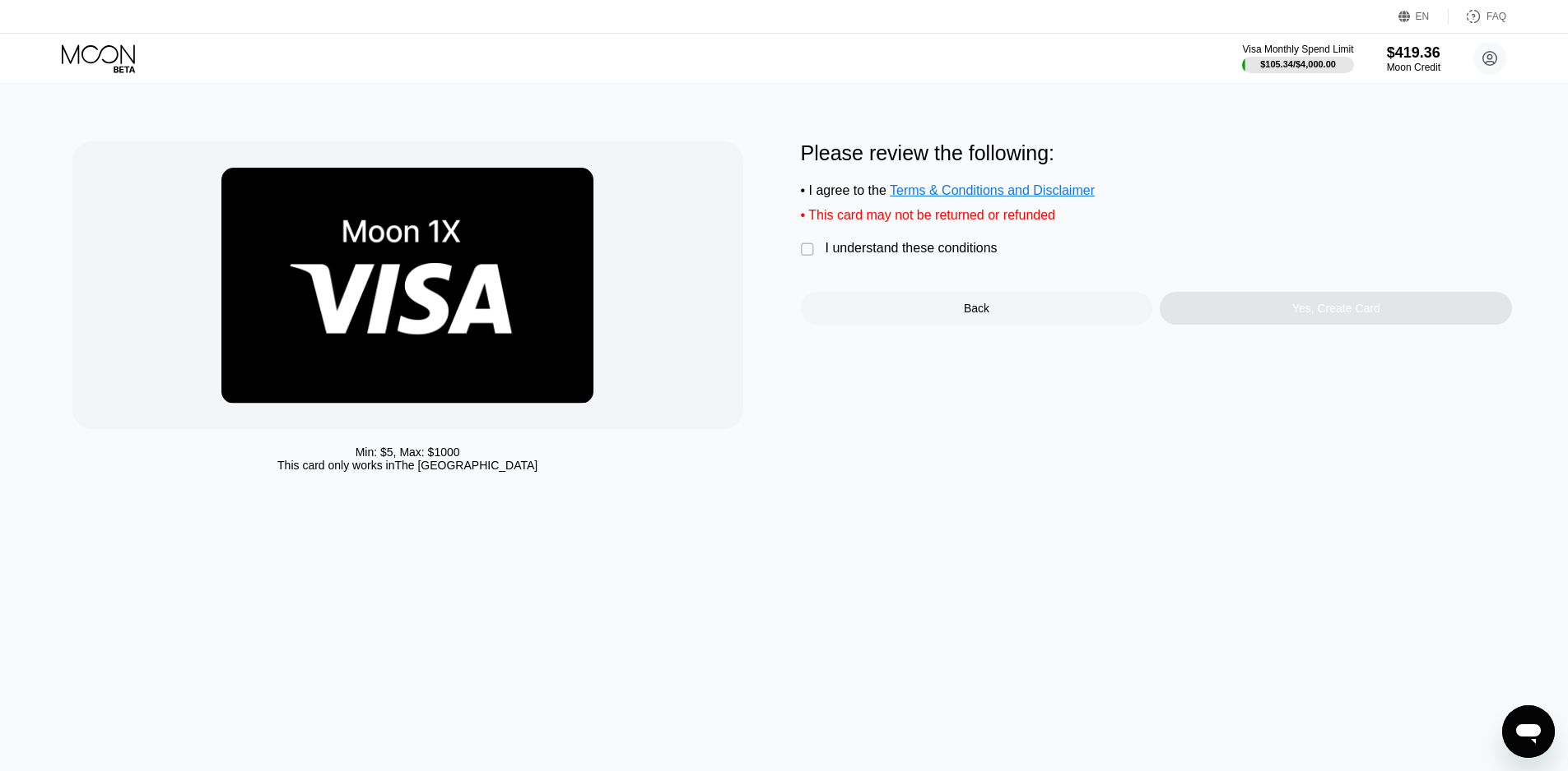
click at [848, 256] on div "I understand these conditions" at bounding box center [911, 247] width 172 height 15
click at [1284, 325] on div "Yes, Create Card" at bounding box center [1335, 308] width 352 height 33
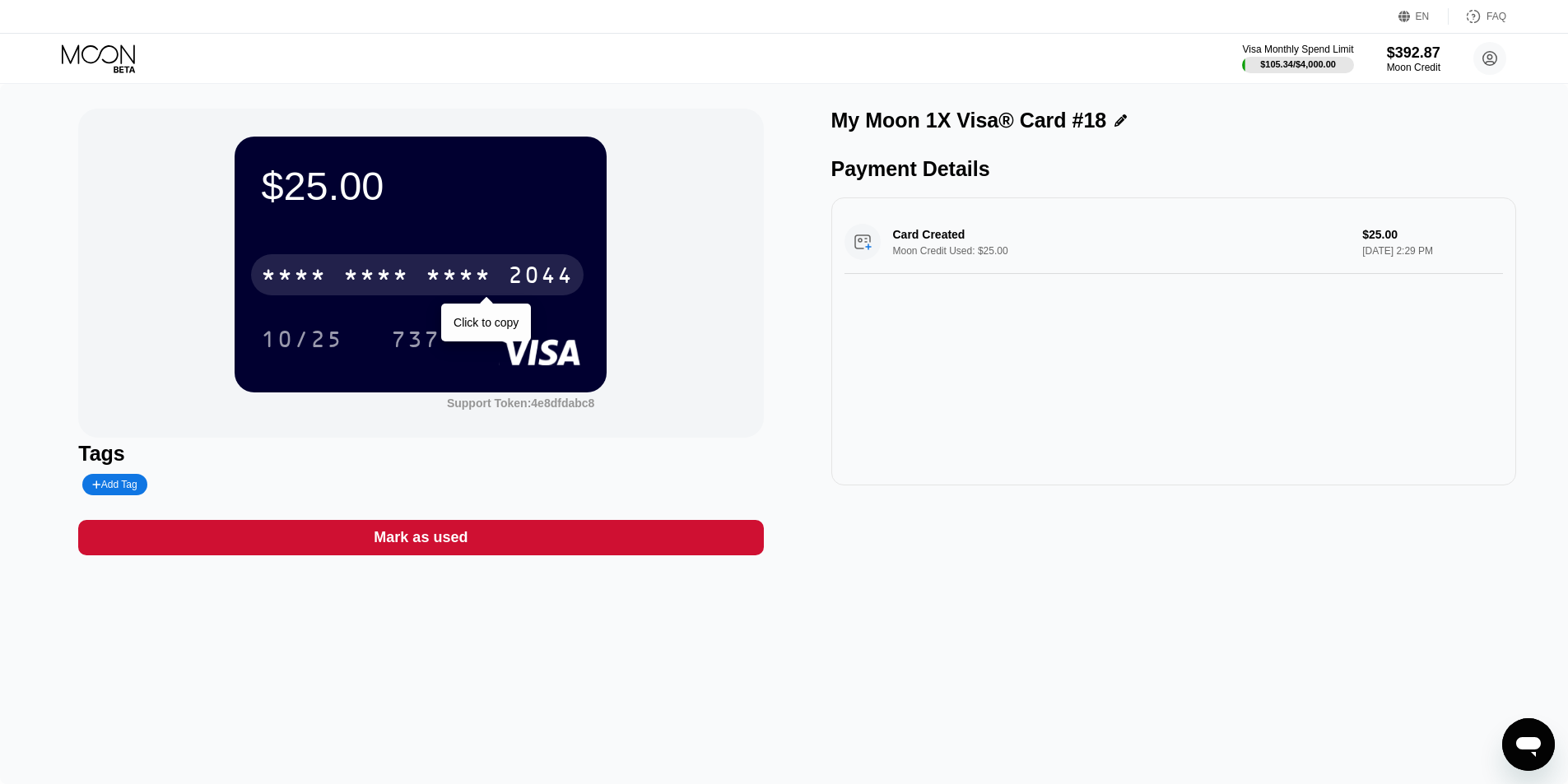
click at [506, 268] on div "* * * * * * * * * * * * 2044" at bounding box center [417, 275] width 333 height 41
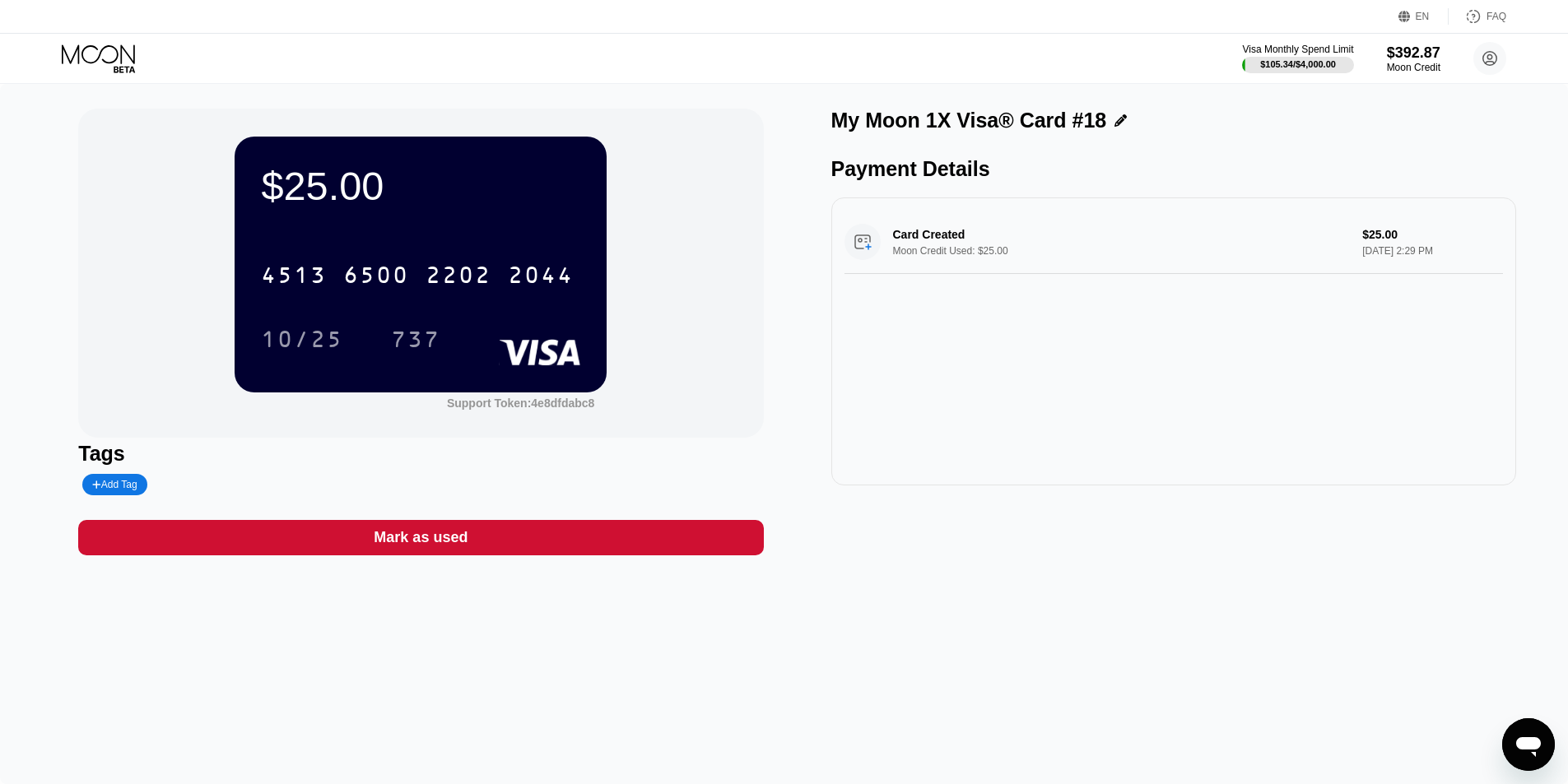
click at [108, 54] on icon at bounding box center [100, 59] width 77 height 29
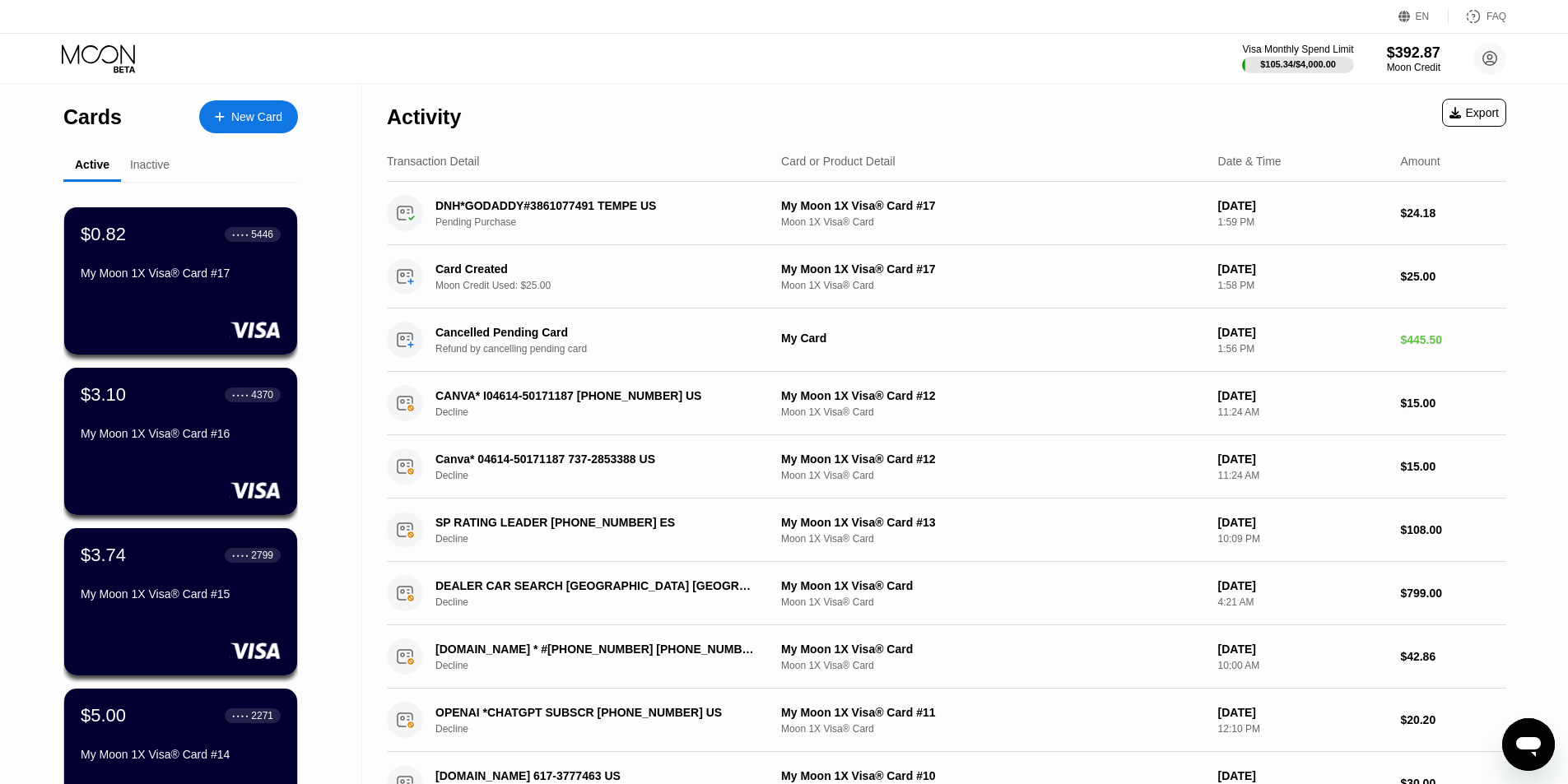
click at [241, 118] on div "New Card" at bounding box center [256, 117] width 51 height 14
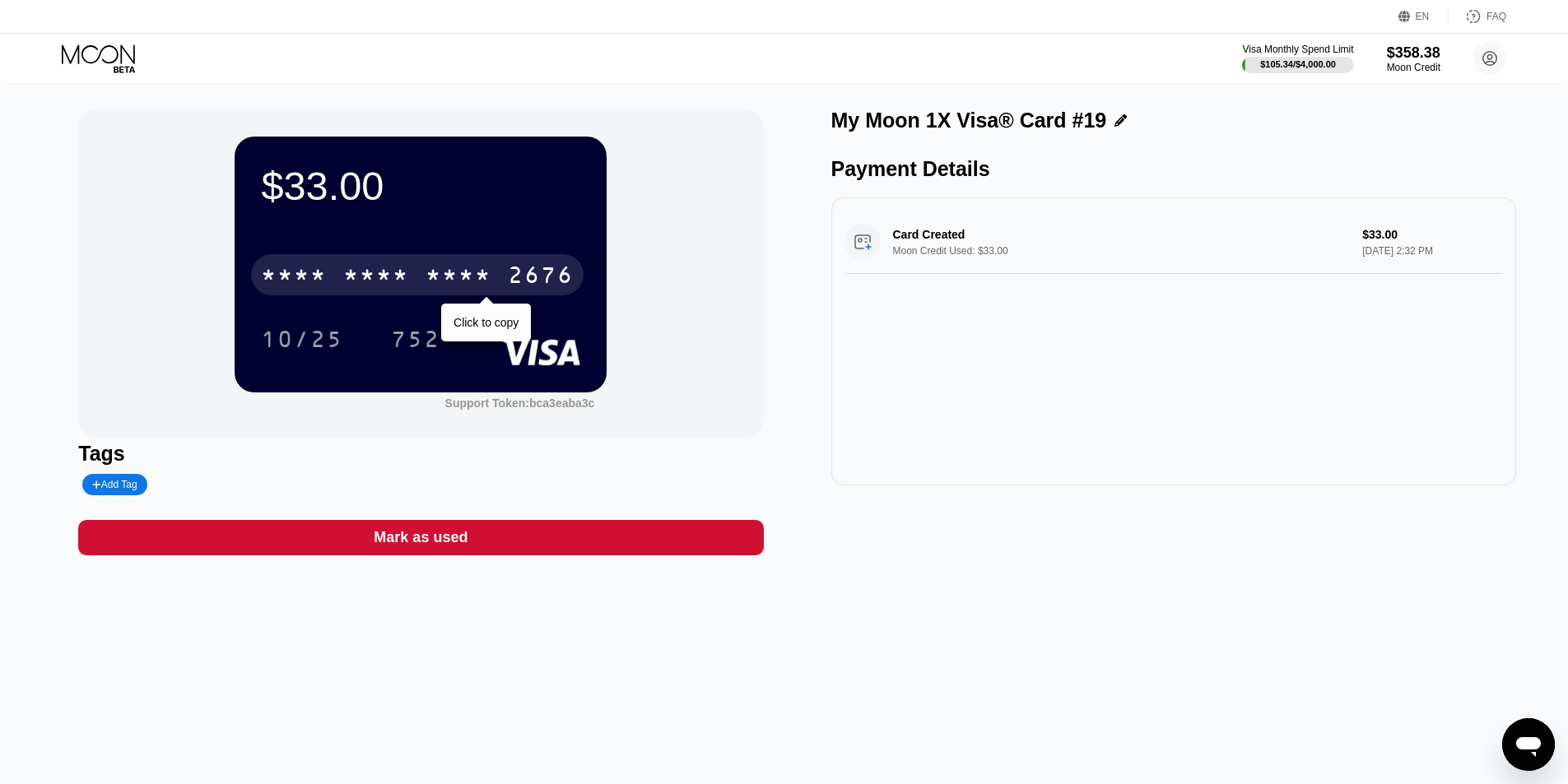
click at [471, 274] on div "* * * *" at bounding box center [458, 277] width 66 height 26
